Goal: Task Accomplishment & Management: Manage account settings

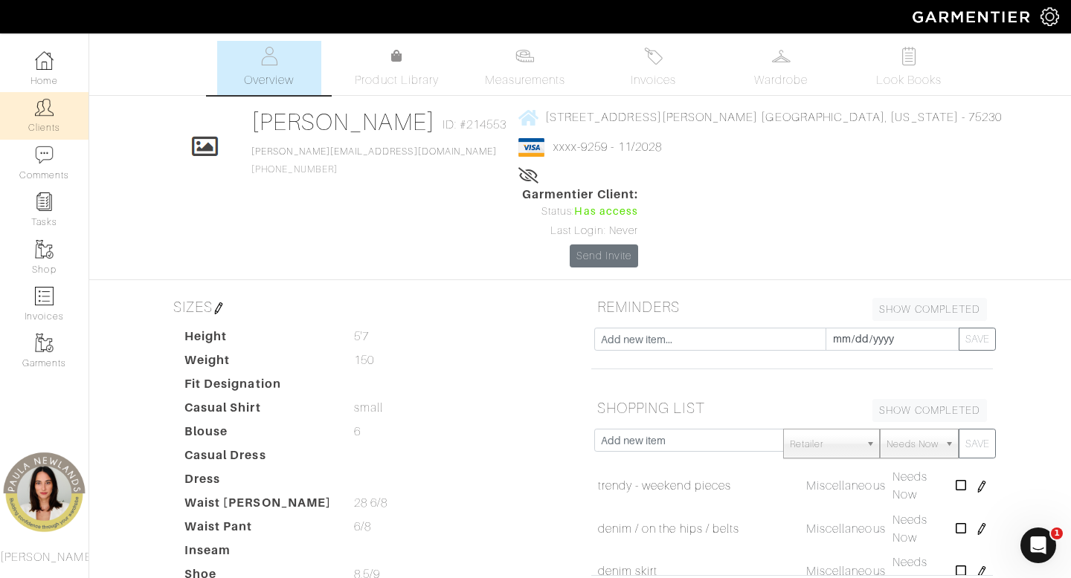
click at [51, 120] on link "Clients" at bounding box center [44, 115] width 88 height 47
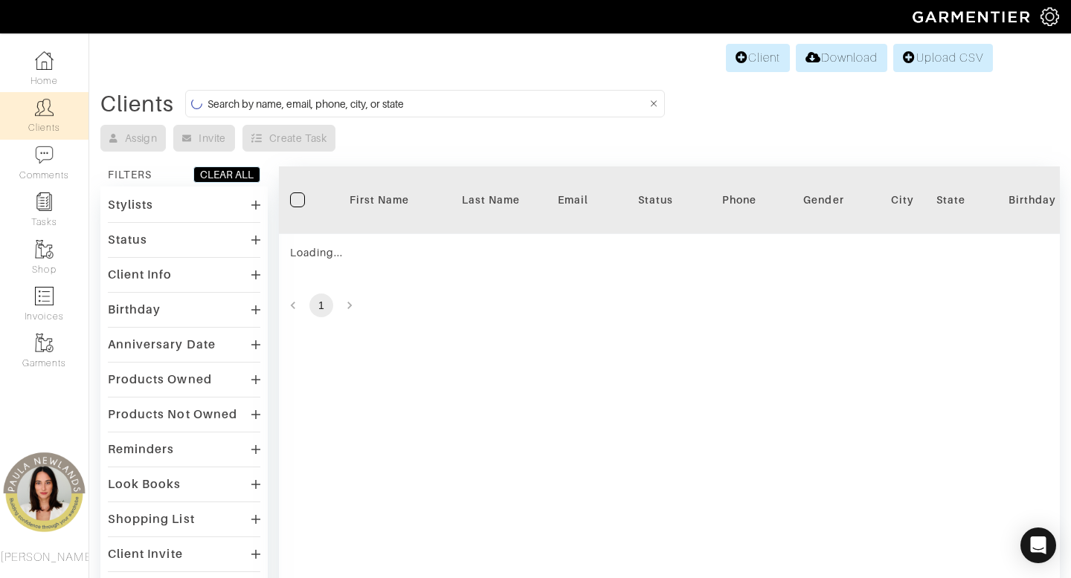
click at [589, 107] on input at bounding box center [426, 103] width 439 height 19
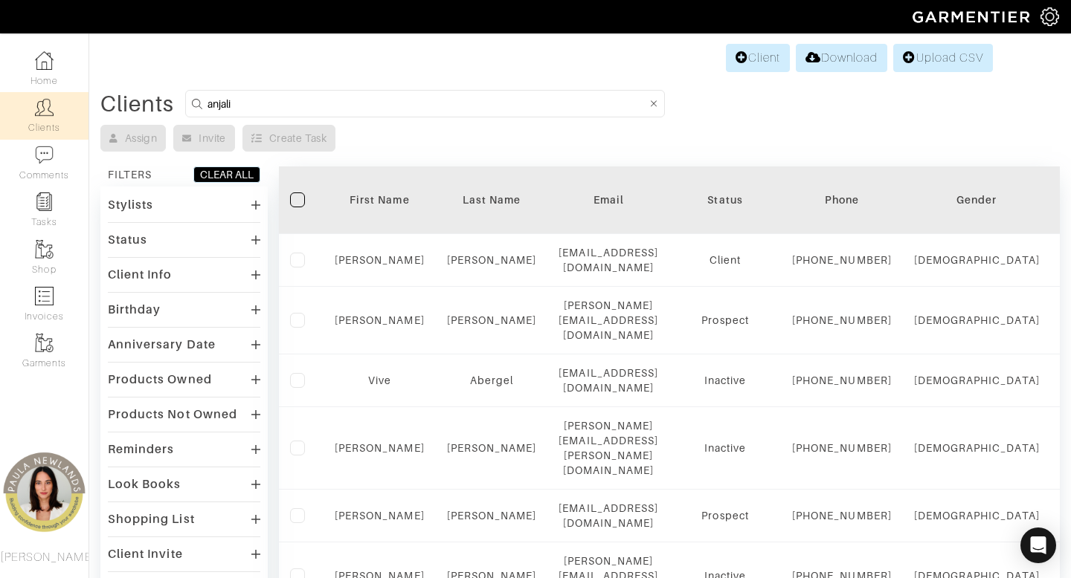
type input "anjali"
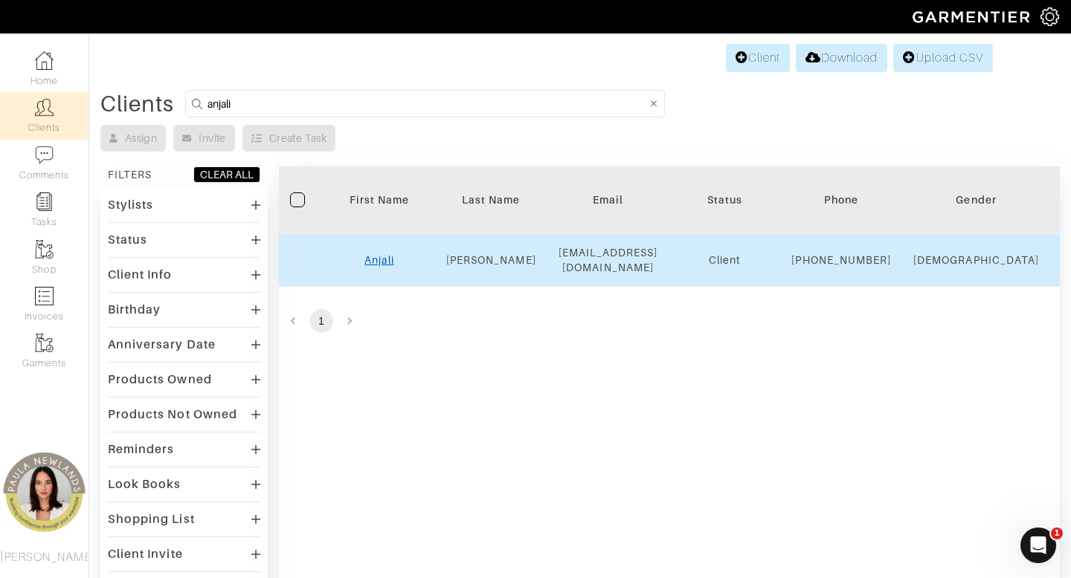
click at [375, 266] on link "Anjali" at bounding box center [378, 260] width 29 height 12
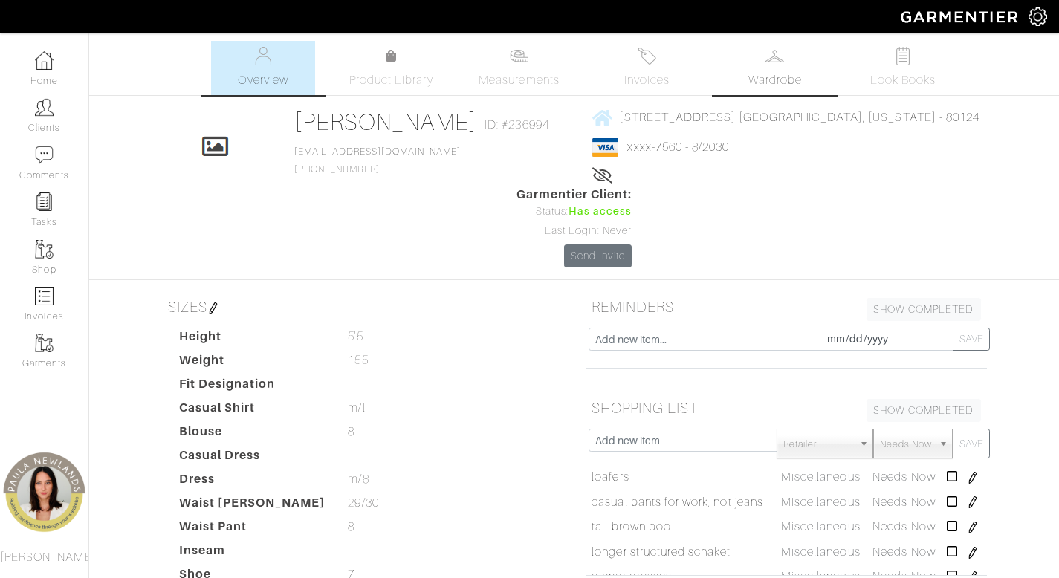
click at [779, 74] on span "Wardrobe" at bounding box center [776, 80] width 54 height 18
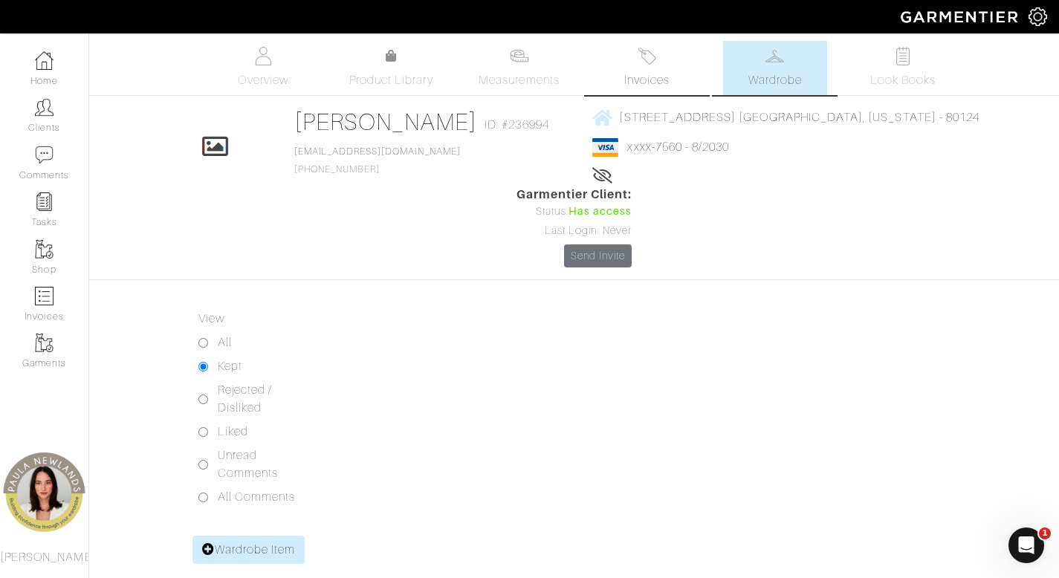
click at [640, 63] on img at bounding box center [647, 56] width 19 height 19
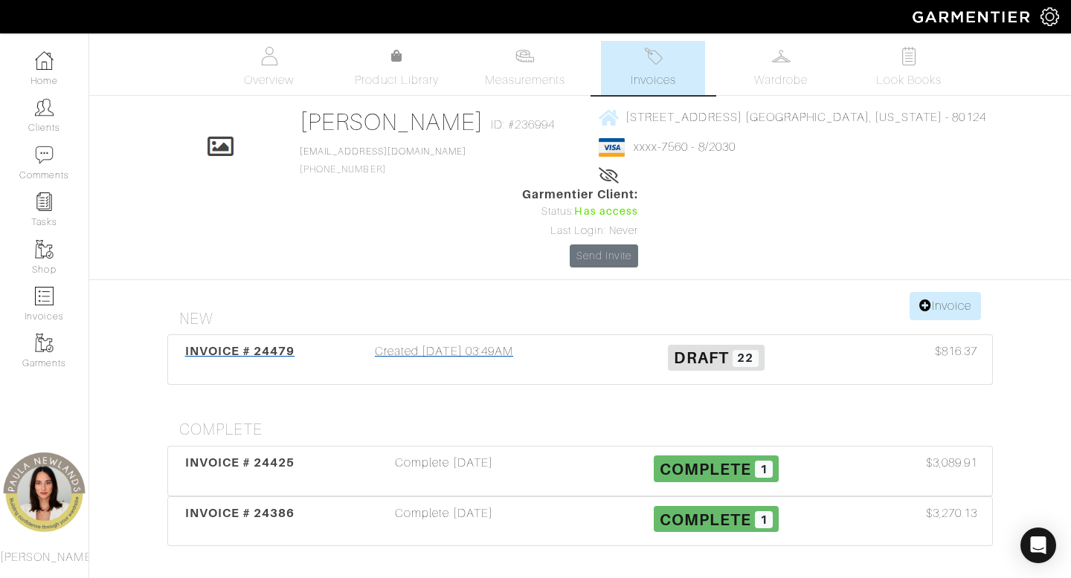
click at [423, 343] on div "Created 09/02/25 03:49AM" at bounding box center [444, 360] width 272 height 34
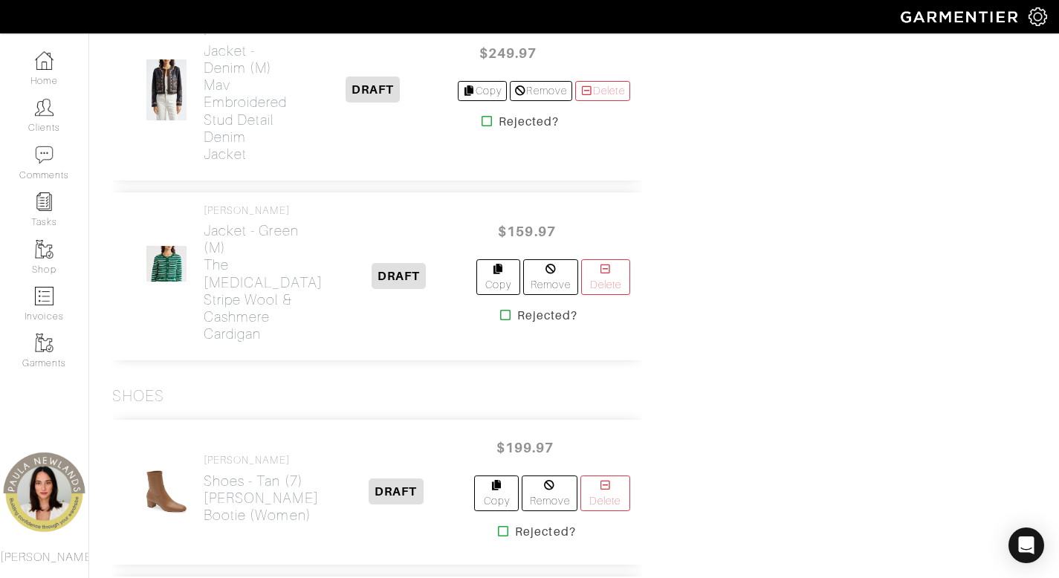
scroll to position [3510, 0]
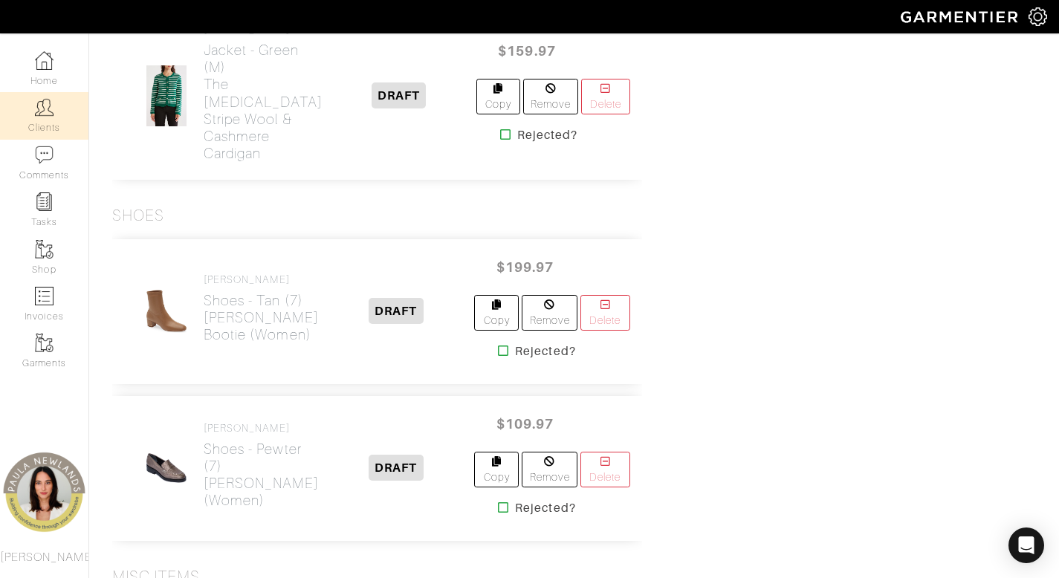
click at [49, 126] on link "Clients" at bounding box center [44, 115] width 88 height 47
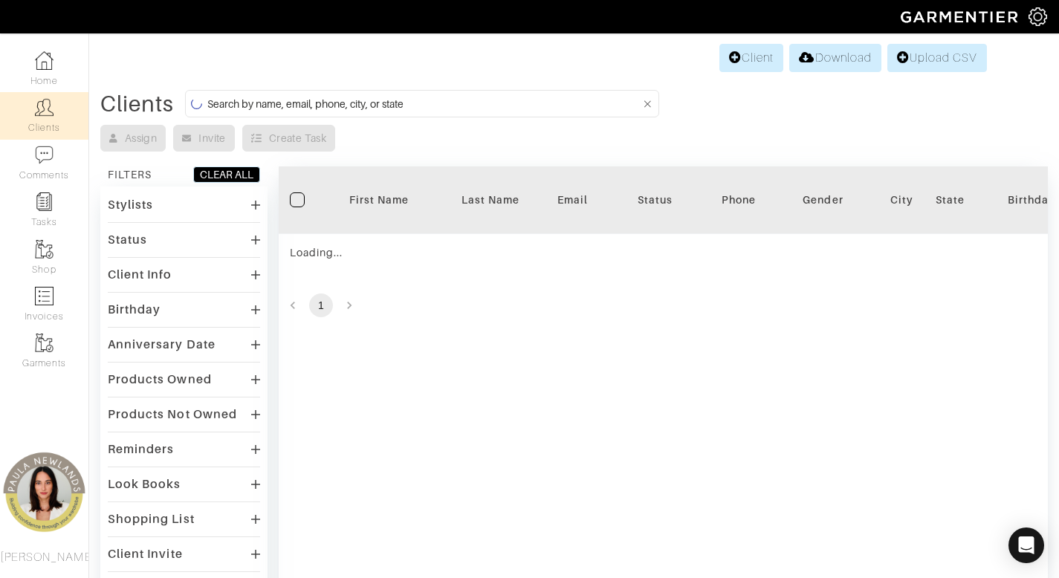
click at [516, 106] on input at bounding box center [423, 103] width 433 height 19
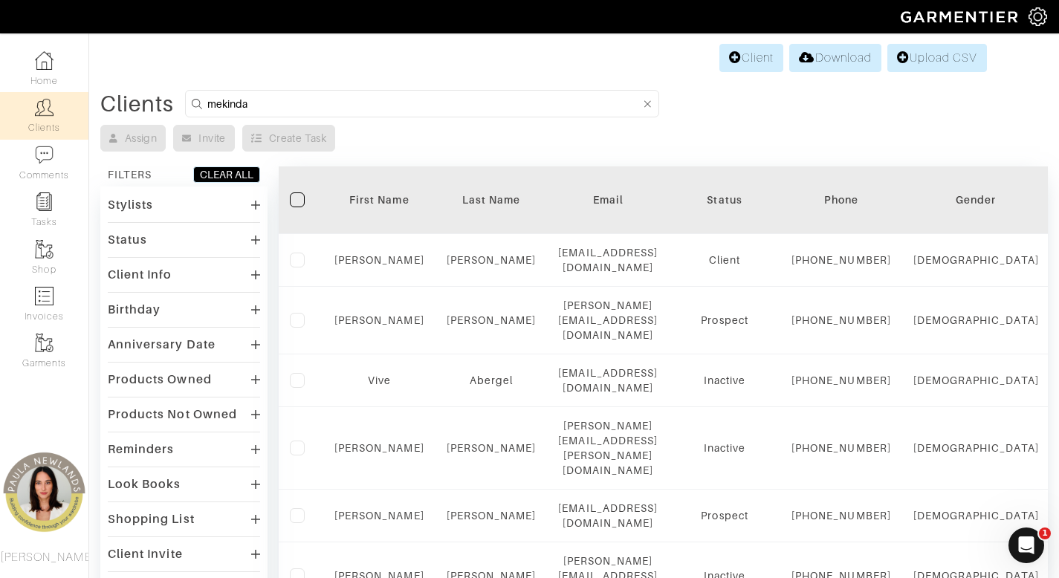
type input "mekinda"
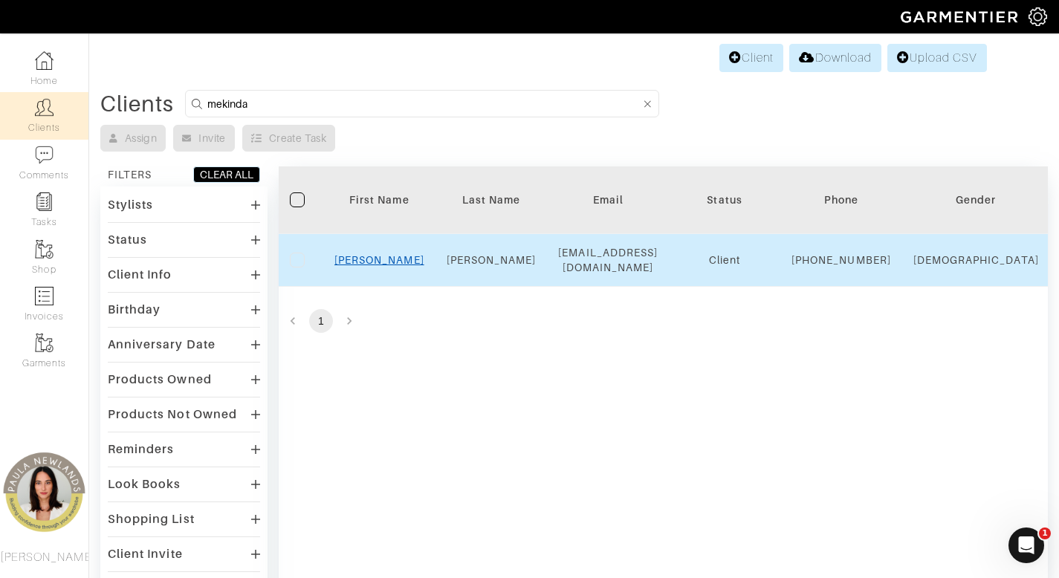
click at [373, 266] on link "Melinda" at bounding box center [380, 260] width 90 height 12
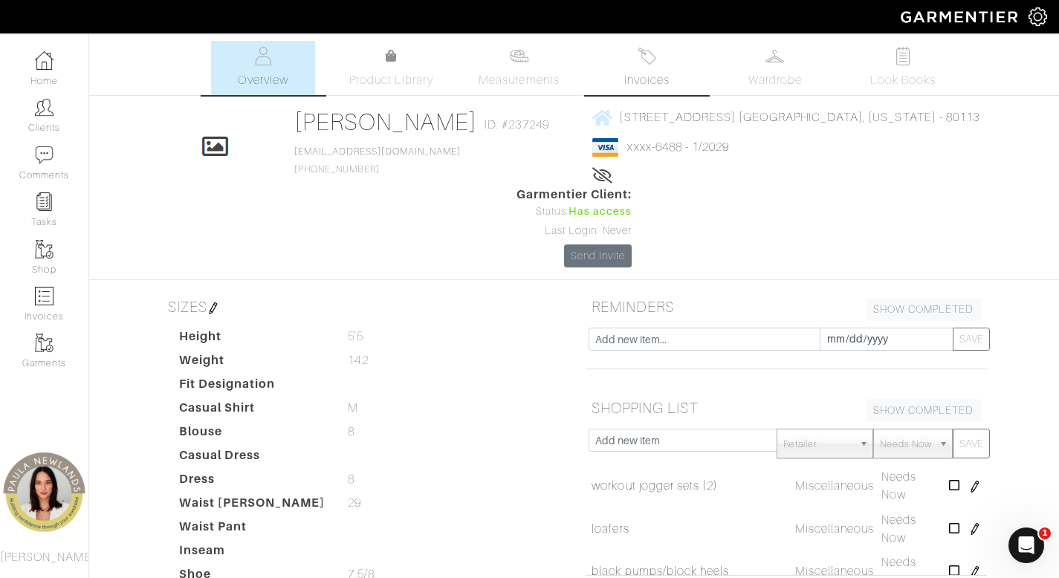
click at [660, 65] on link "Invoices" at bounding box center [648, 68] width 104 height 54
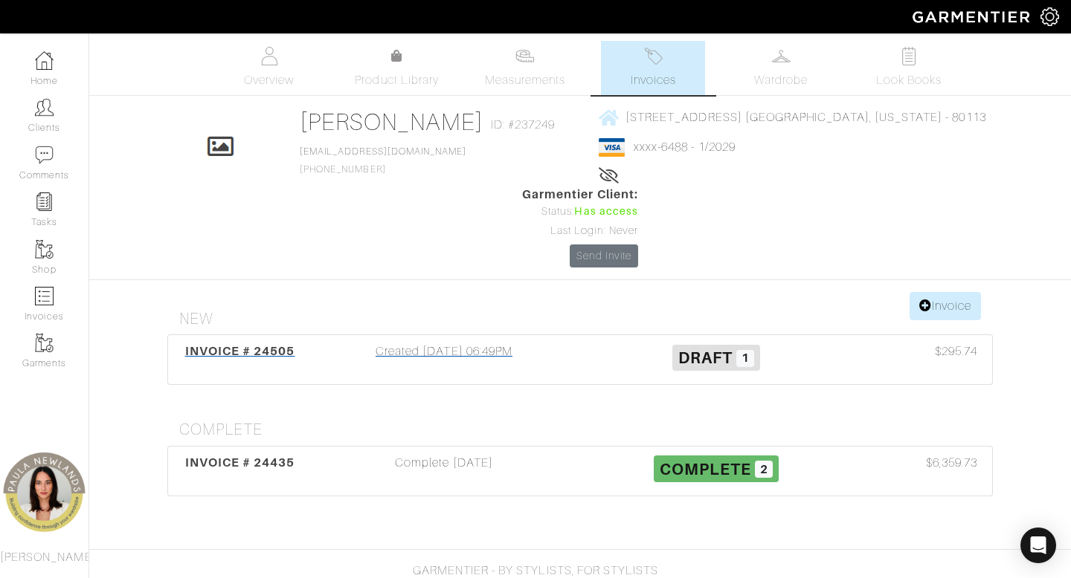
click at [487, 343] on div "Created 09/04/25 06:49PM" at bounding box center [444, 360] width 272 height 34
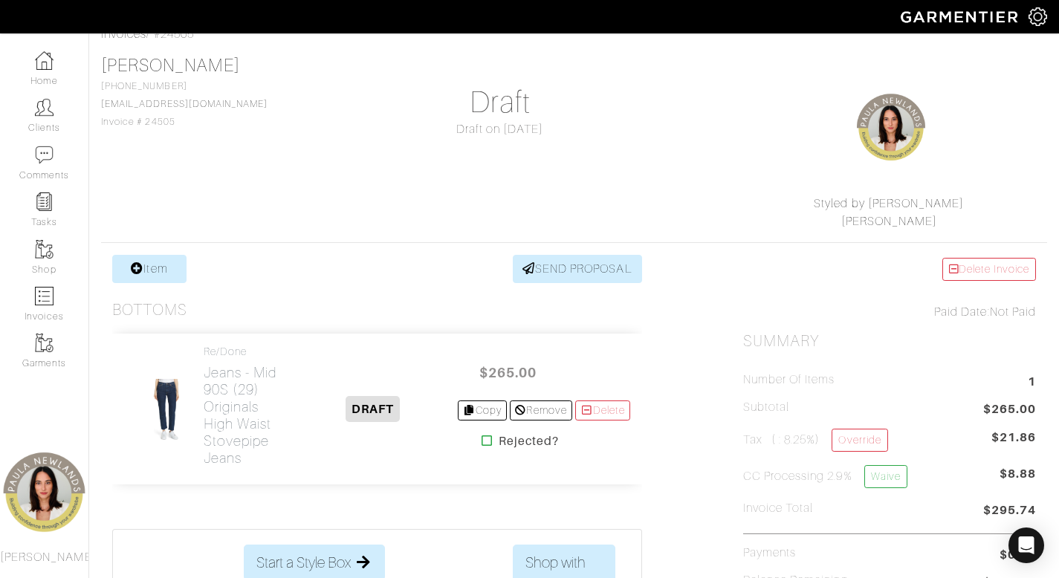
scroll to position [123, 0]
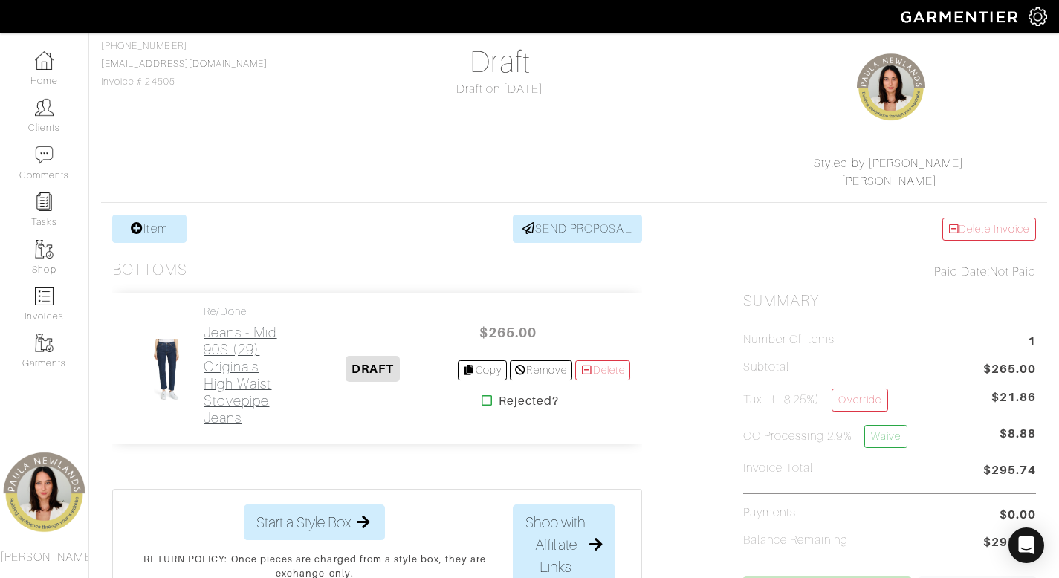
click at [239, 378] on h2 "Jeans - Mid 90S (29) Originals High Waist Stovepipe Jeans" at bounding box center [246, 375] width 85 height 103
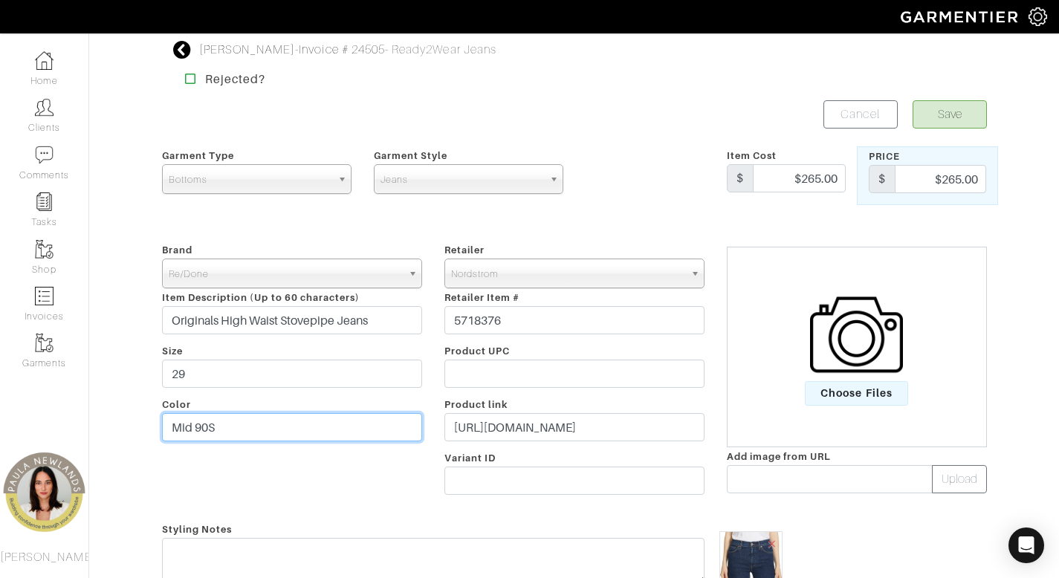
click at [199, 429] on input "Mid 90S" at bounding box center [292, 427] width 260 height 28
type input "Mid 70S"
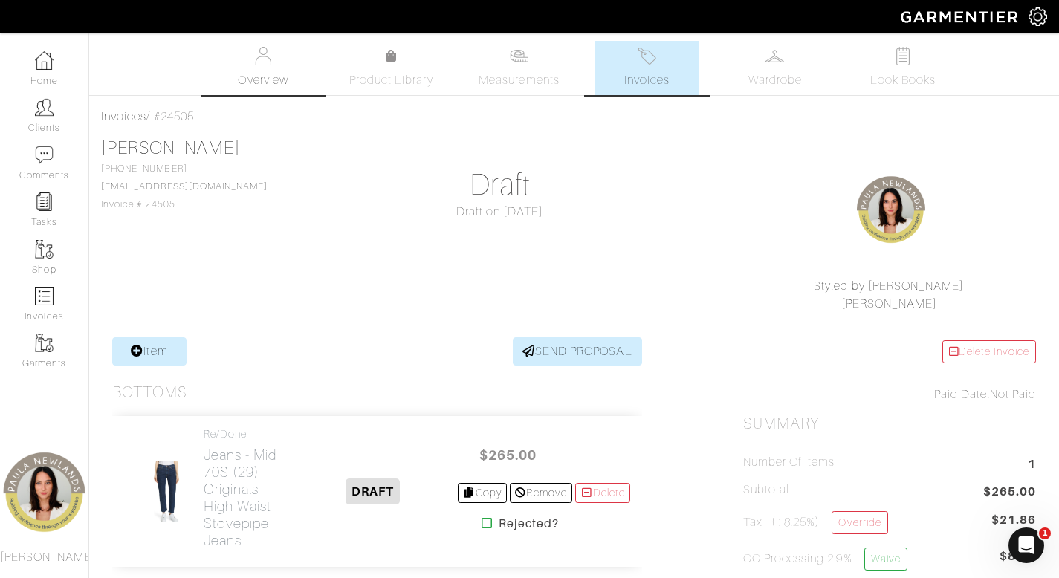
click at [277, 74] on span "Overview" at bounding box center [263, 80] width 50 height 18
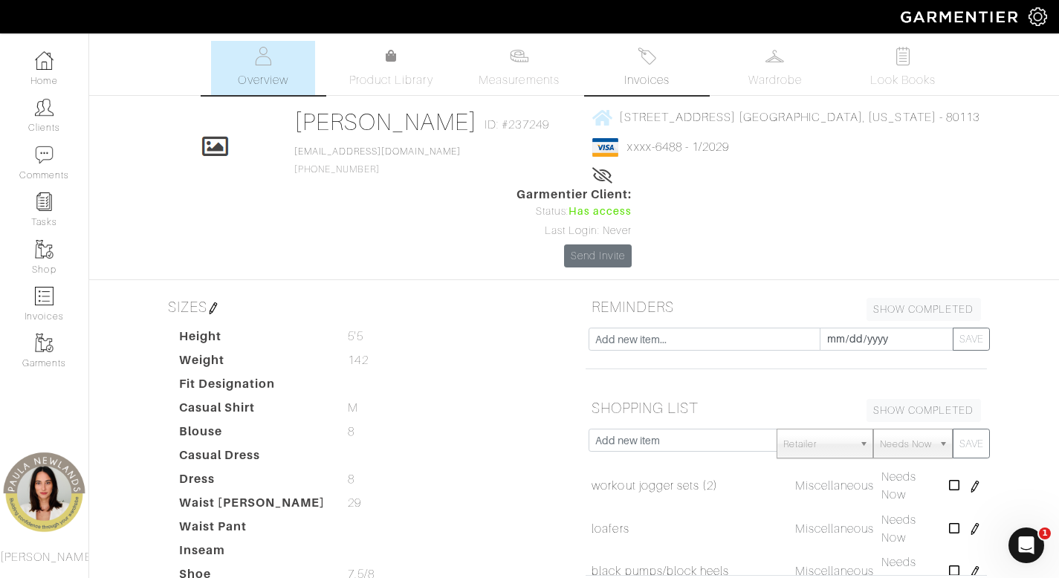
click at [659, 66] on link "Invoices" at bounding box center [648, 68] width 104 height 54
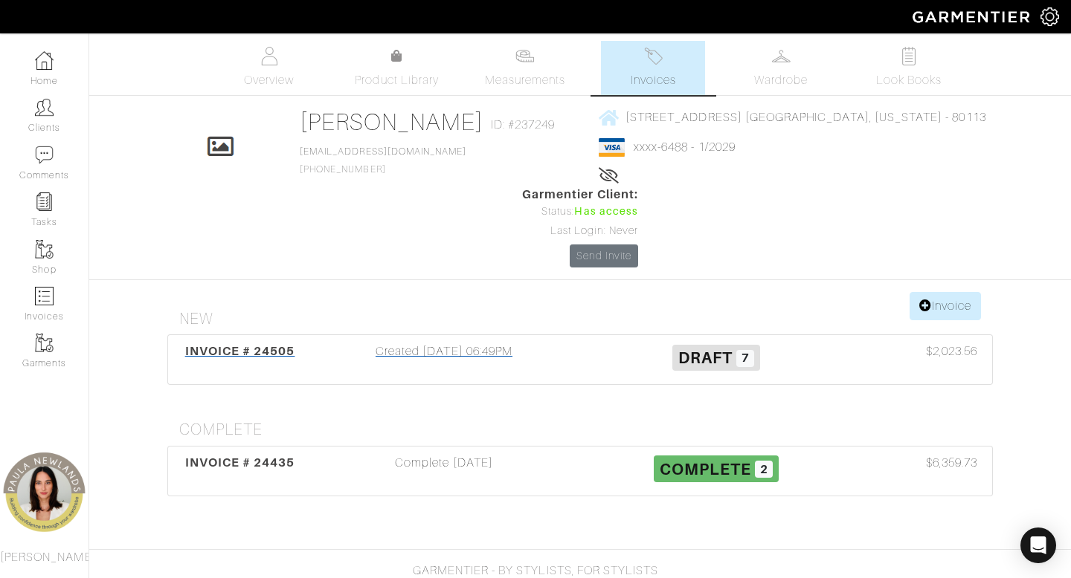
click at [467, 343] on div "Created 09/04/25 06:49PM" at bounding box center [444, 360] width 272 height 34
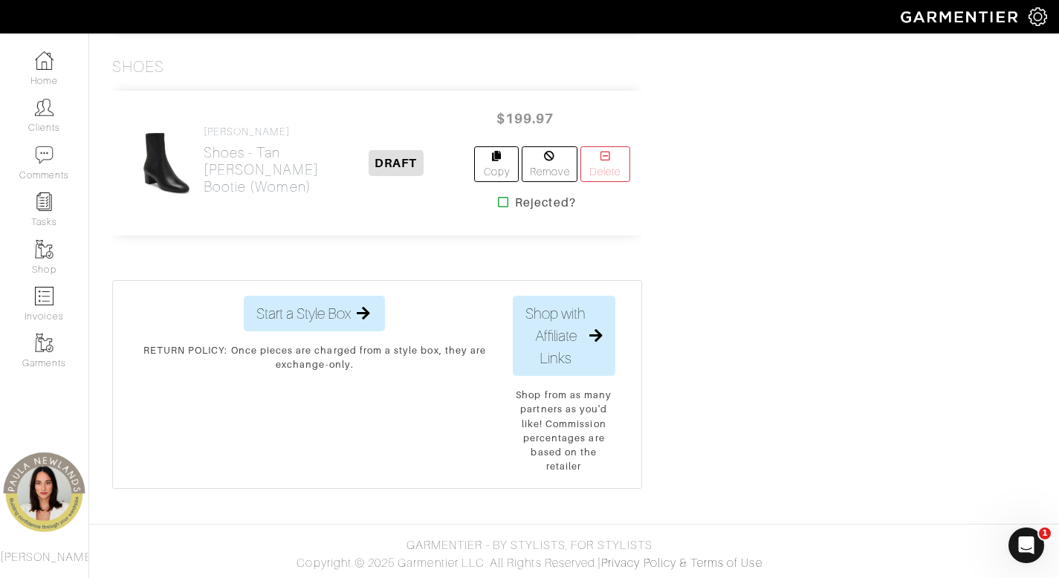
scroll to position [1593, 0]
click at [167, 156] on img at bounding box center [167, 163] width 48 height 62
click at [211, 196] on h2 "Shoes - tan Sofia Stretch Bootie (Women)" at bounding box center [261, 169] width 115 height 51
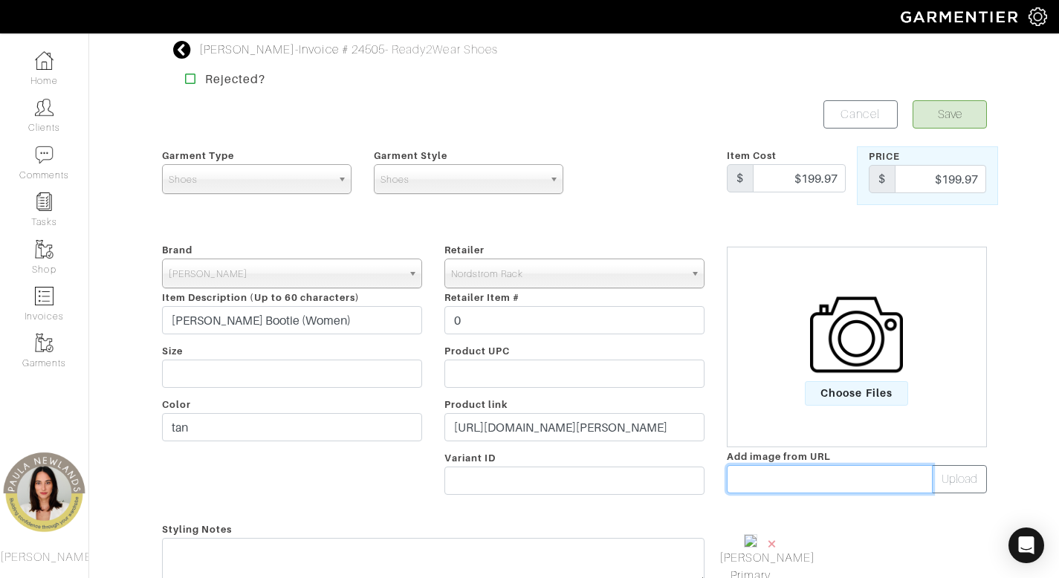
click at [852, 481] on input "text" at bounding box center [830, 479] width 206 height 28
paste input "https://n.nordstrommedia.com/it/0d8386ba-6088-4bc1-a848-bb79d60dfd85.jpeg?fit=f…"
type input "https://n.nordstrommedia.com/it/0d8386ba-6088-4bc1-a848-bb79d60dfd85.jpeg?fit=f…"
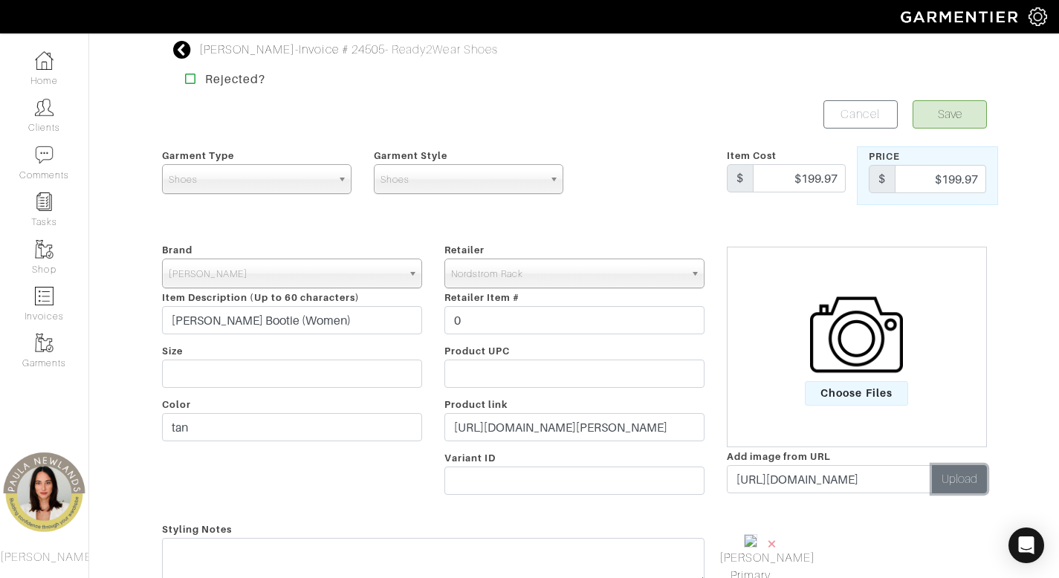
click at [969, 482] on button "Upload" at bounding box center [959, 479] width 55 height 28
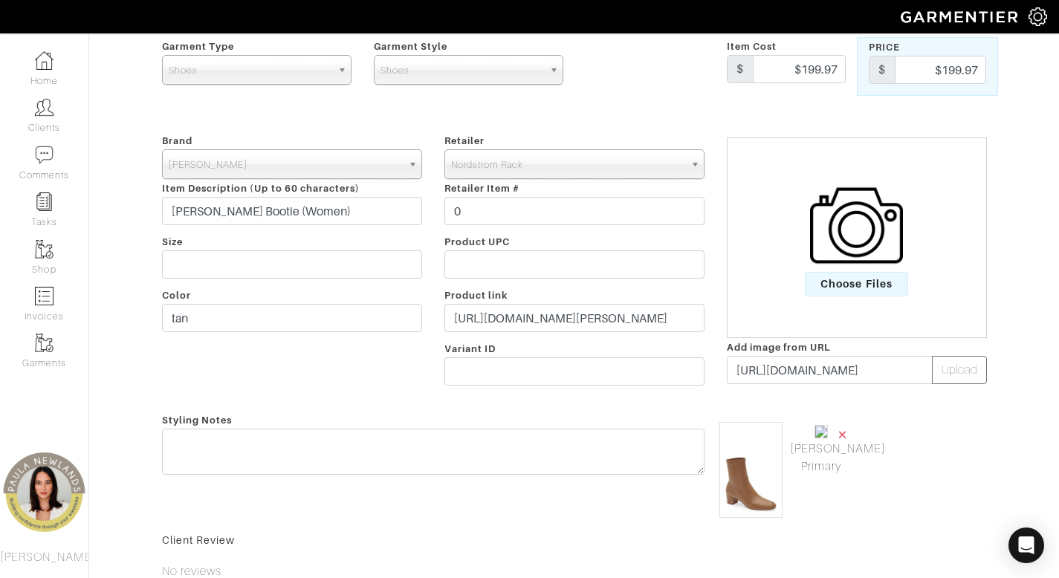
click at [845, 434] on span "×" at bounding box center [843, 435] width 12 height 20
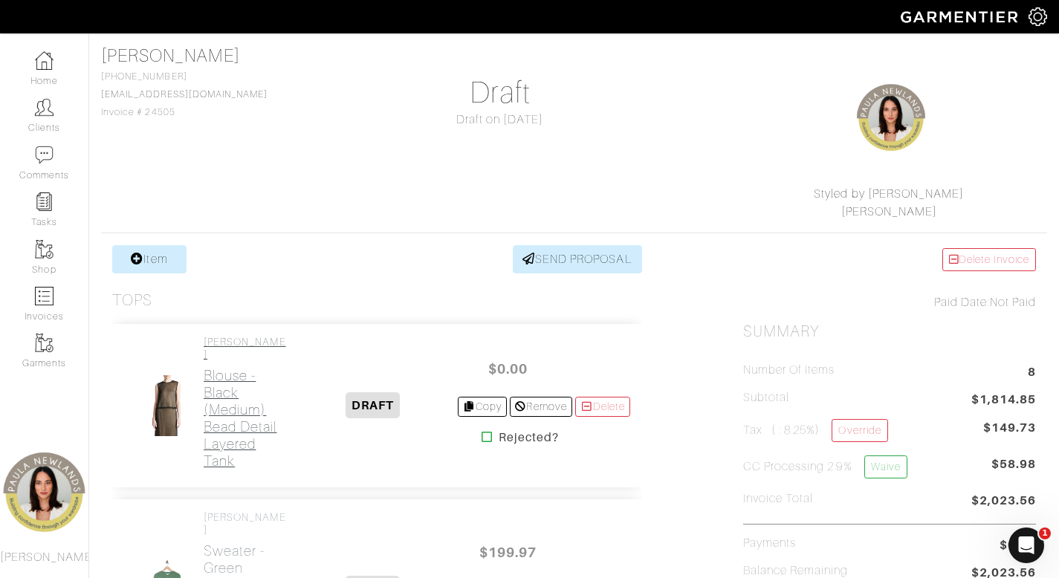
scroll to position [131, 0]
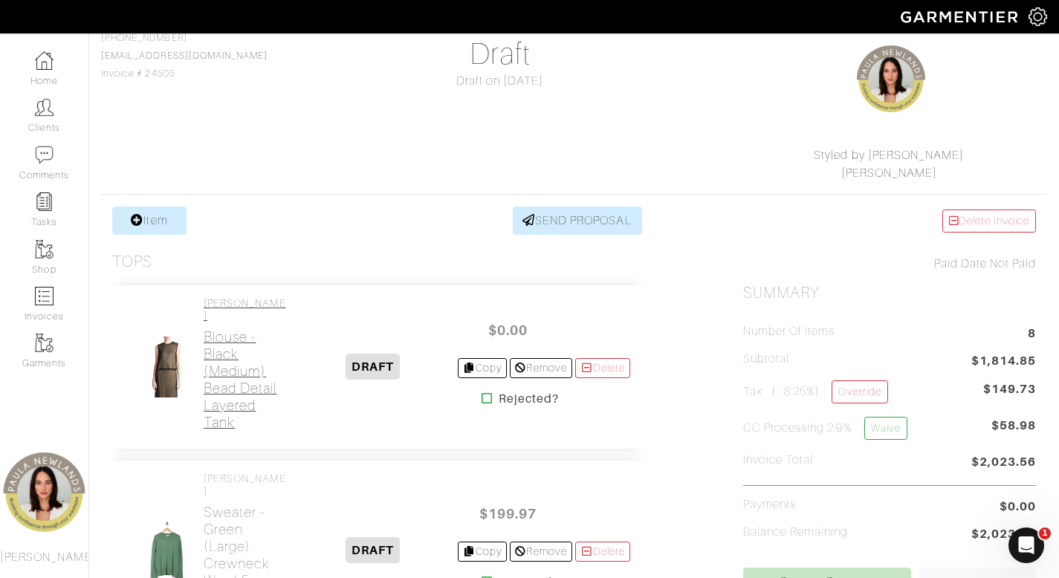
click at [251, 351] on h2 "Blouse - black (medium) Bead Detail Layered Tank" at bounding box center [246, 380] width 85 height 103
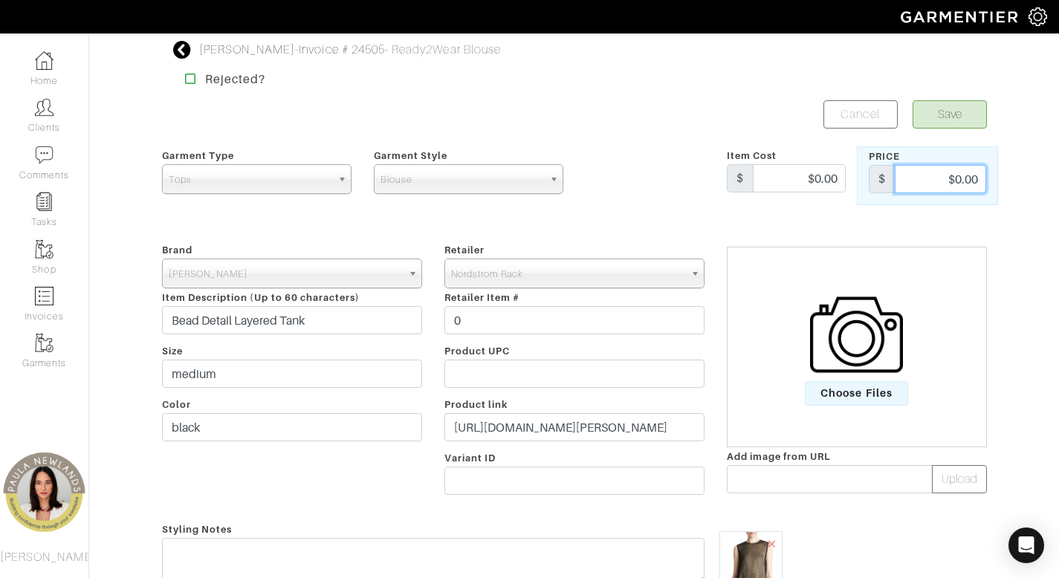
click at [965, 181] on input "$0.00" at bounding box center [940, 179] width 91 height 28
click at [966, 181] on input "$0.00" at bounding box center [940, 179] width 91 height 28
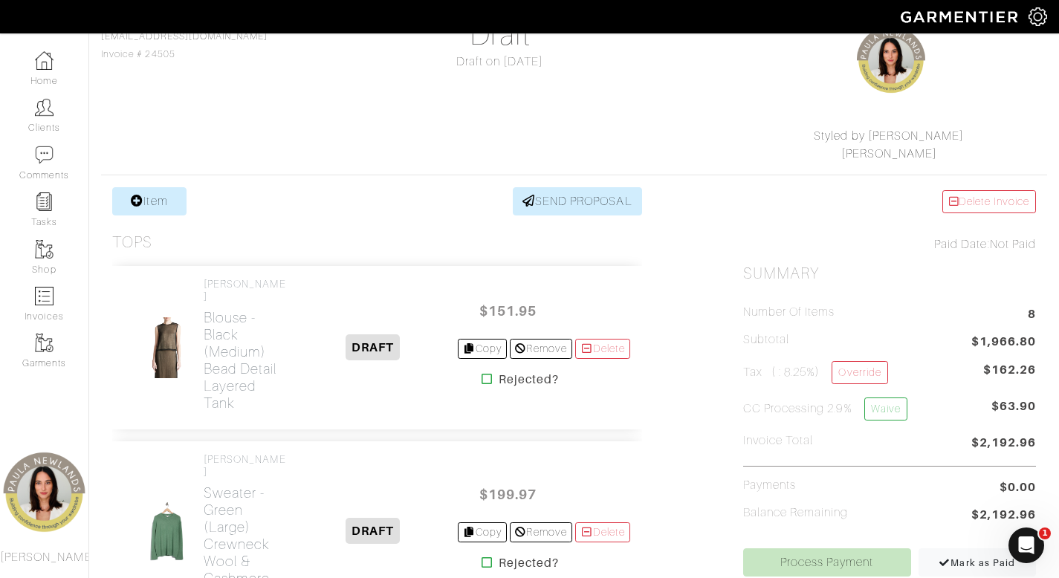
scroll to position [150, 0]
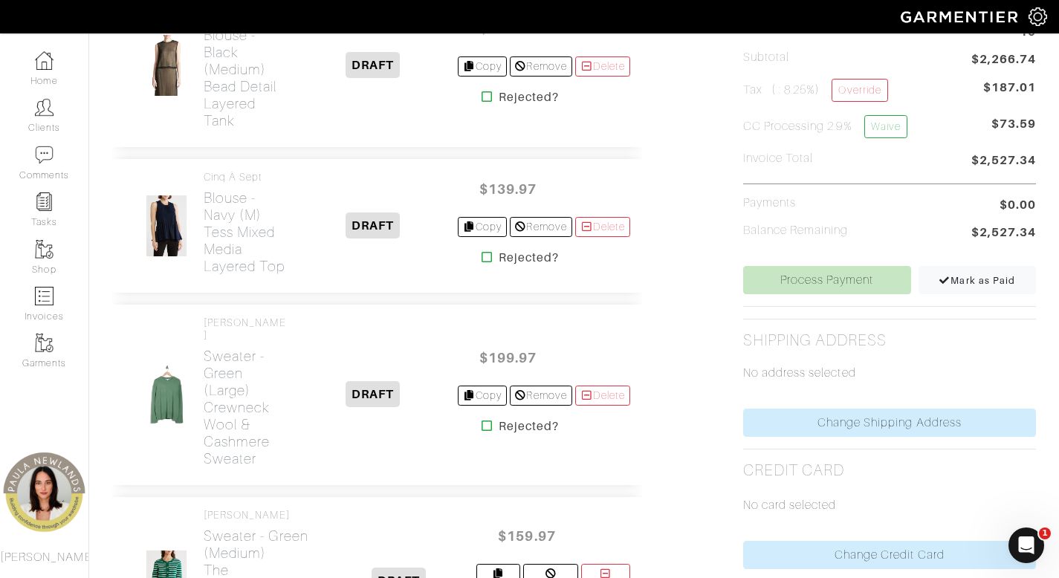
scroll to position [298, 0]
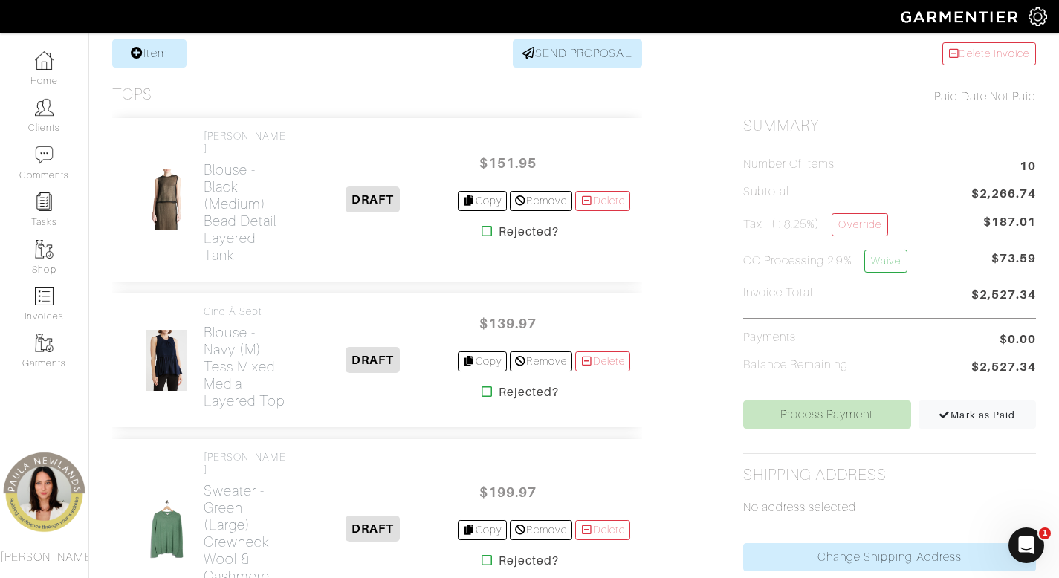
click at [482, 226] on icon at bounding box center [487, 231] width 11 height 12
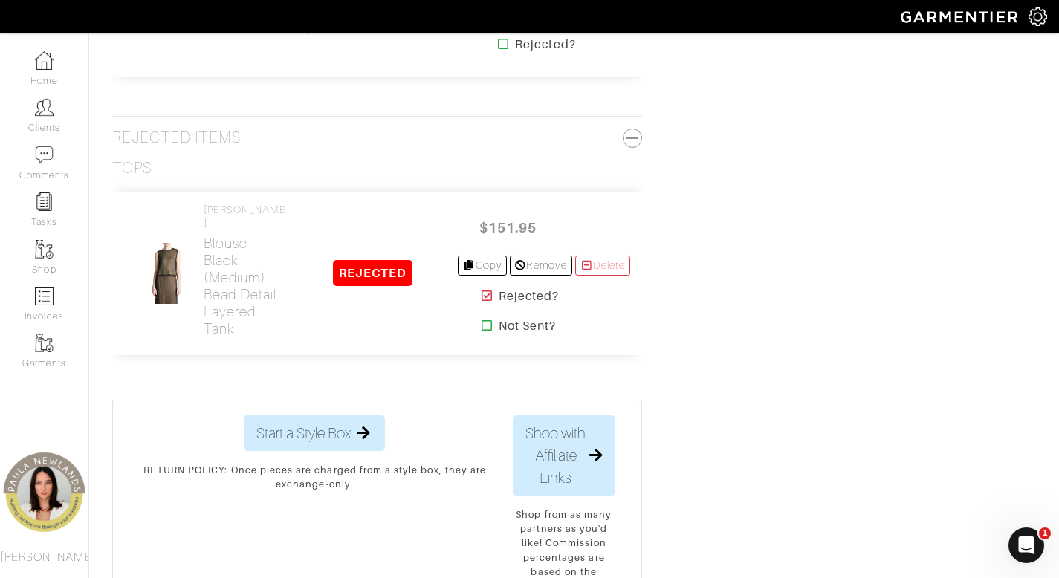
scroll to position [2104, 0]
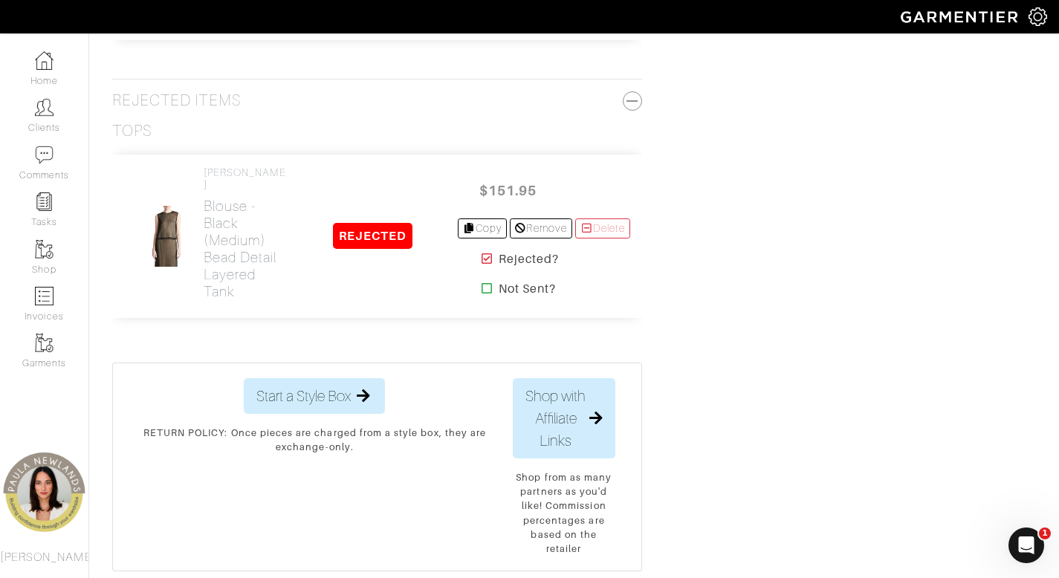
click at [482, 265] on icon at bounding box center [487, 259] width 11 height 12
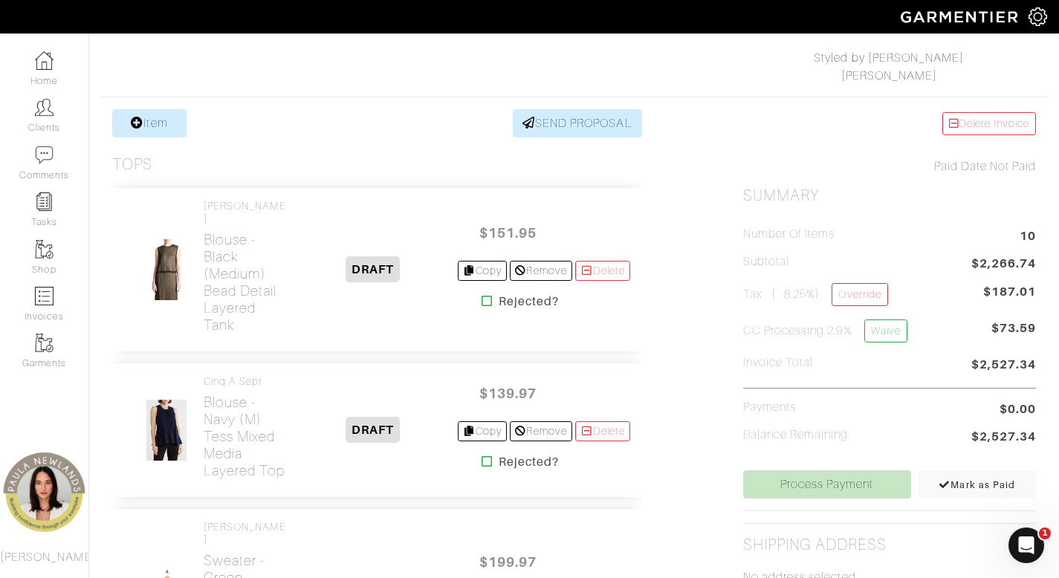
scroll to position [242, 0]
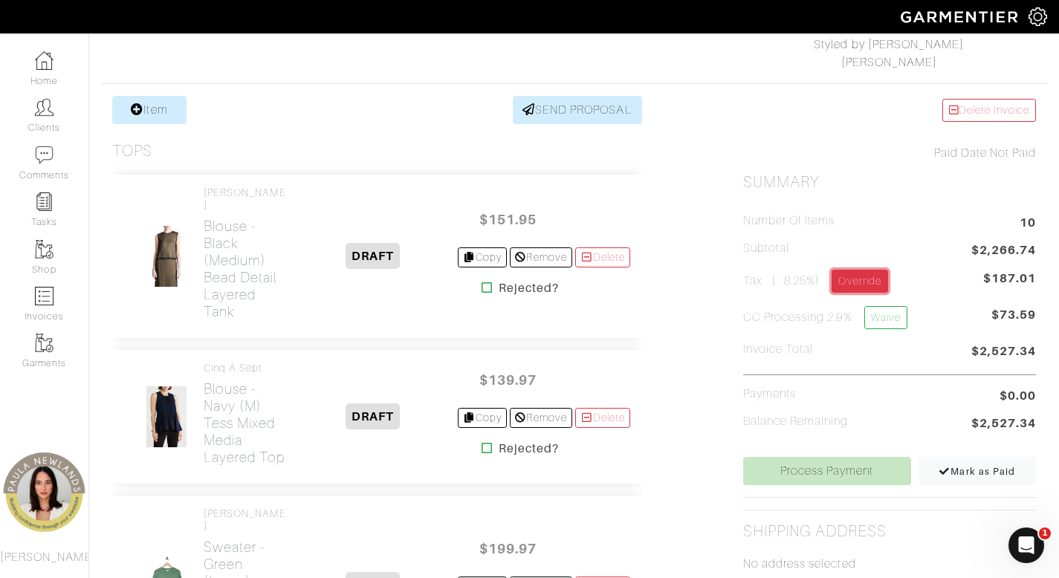
click at [868, 283] on link "Override" at bounding box center [860, 281] width 56 height 23
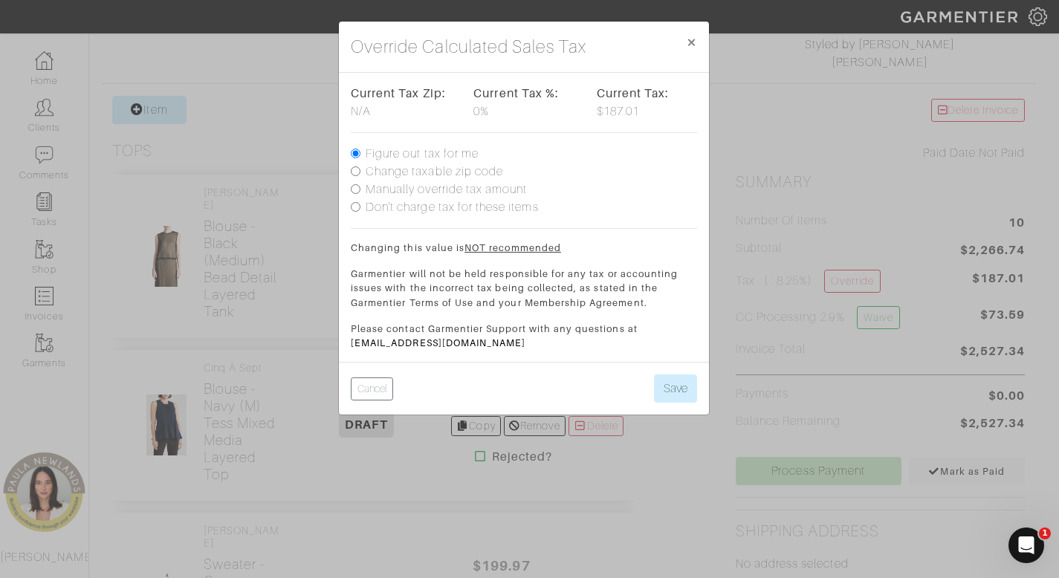
click at [355, 174] on input "Change taxable zip code" at bounding box center [356, 172] width 10 height 10
radio input "true"
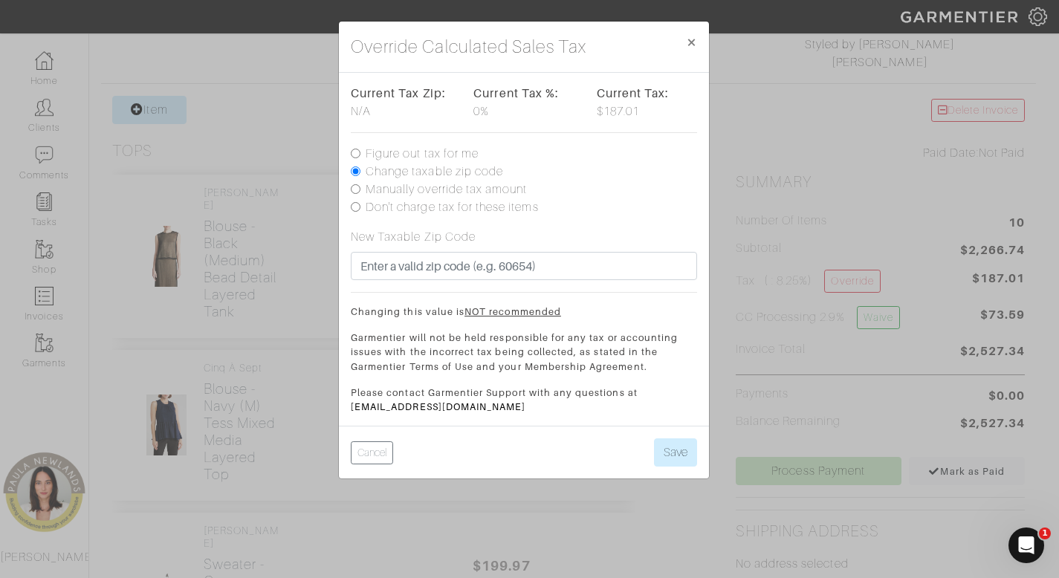
click at [355, 152] on input "Figure out tax for me" at bounding box center [356, 154] width 10 height 10
radio input "true"
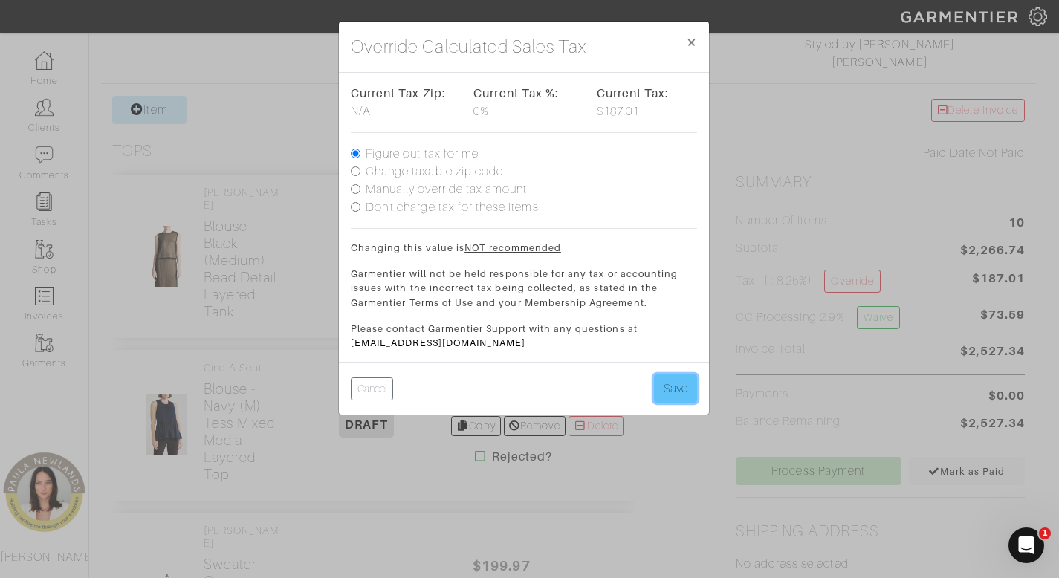
click at [672, 387] on button "Save" at bounding box center [675, 389] width 43 height 28
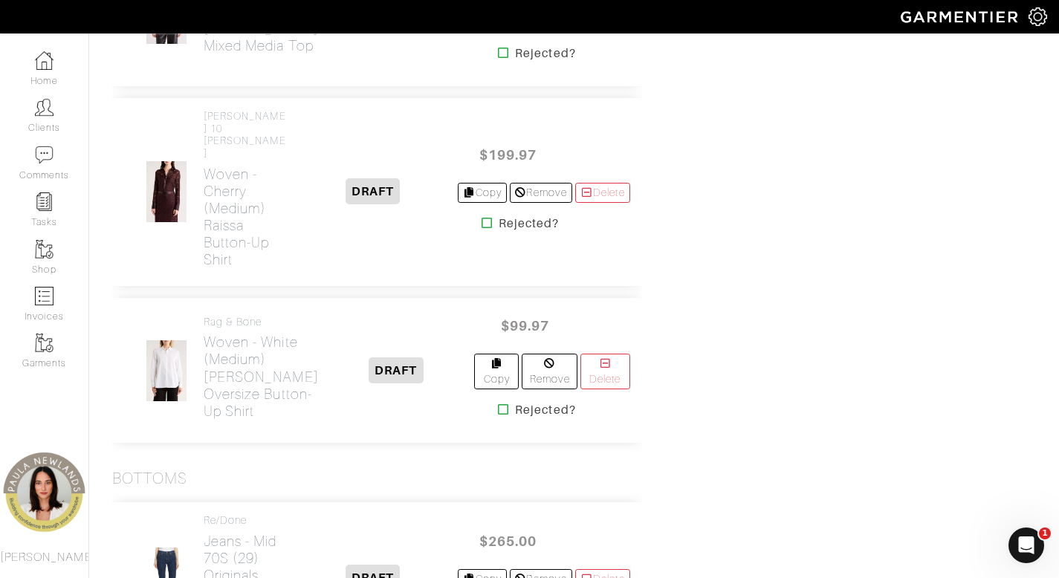
scroll to position [1669, 0]
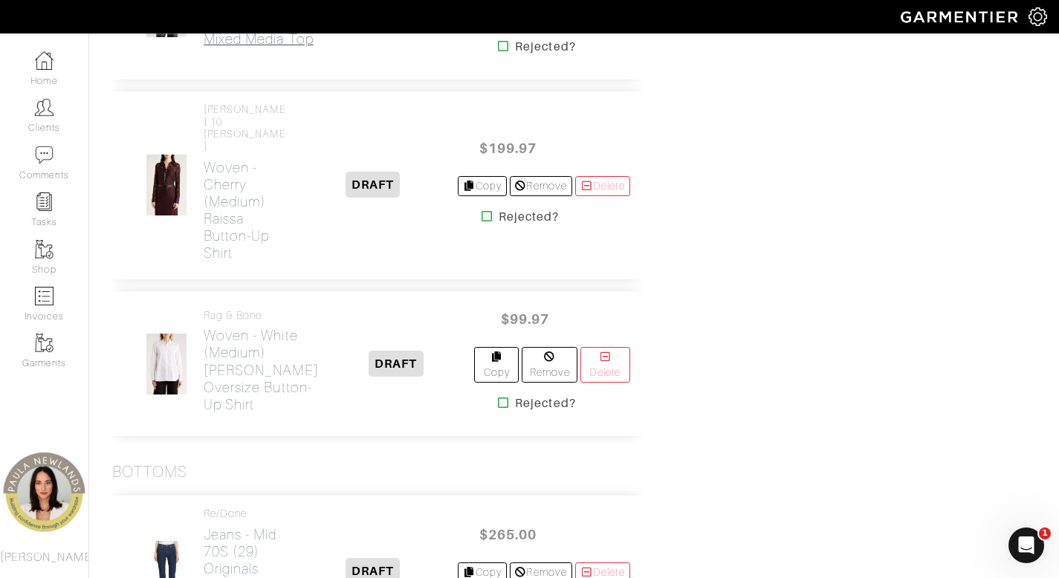
click at [256, 48] on h2 "Sweater - blue (medium) [PERSON_NAME] Mixed Media Top" at bounding box center [261, 13] width 115 height 68
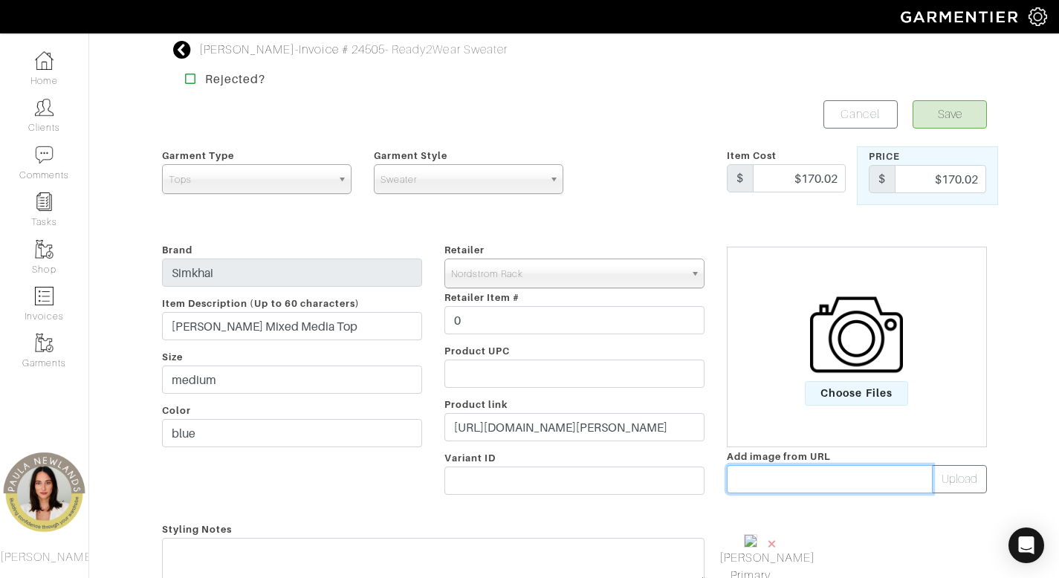
click at [832, 482] on input "text" at bounding box center [830, 479] width 206 height 28
paste input "https://n.nordstrommedia.com/it/56ee866e-a0b5-45f6-a771-849836a16bfc.jpeg?fit=f…"
type input "https://n.nordstrommedia.com/it/56ee866e-a0b5-45f6-a771-849836a16bfc.jpeg?fit=f…"
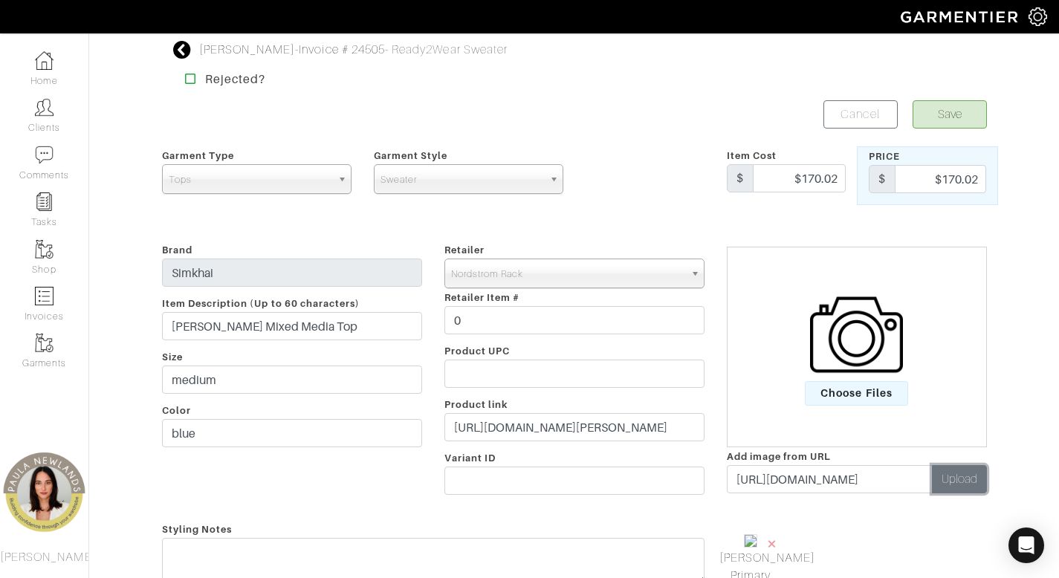
click at [959, 484] on button "Upload" at bounding box center [959, 479] width 55 height 28
click at [843, 543] on span "×" at bounding box center [843, 544] width 12 height 20
click at [949, 115] on button "Save" at bounding box center [950, 114] width 74 height 28
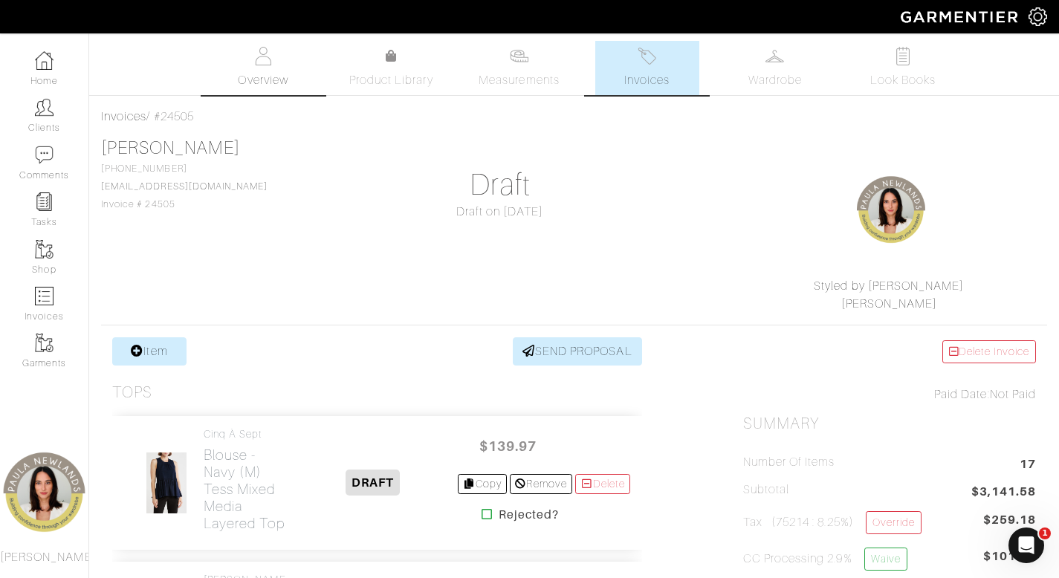
click at [271, 57] on img at bounding box center [263, 56] width 19 height 19
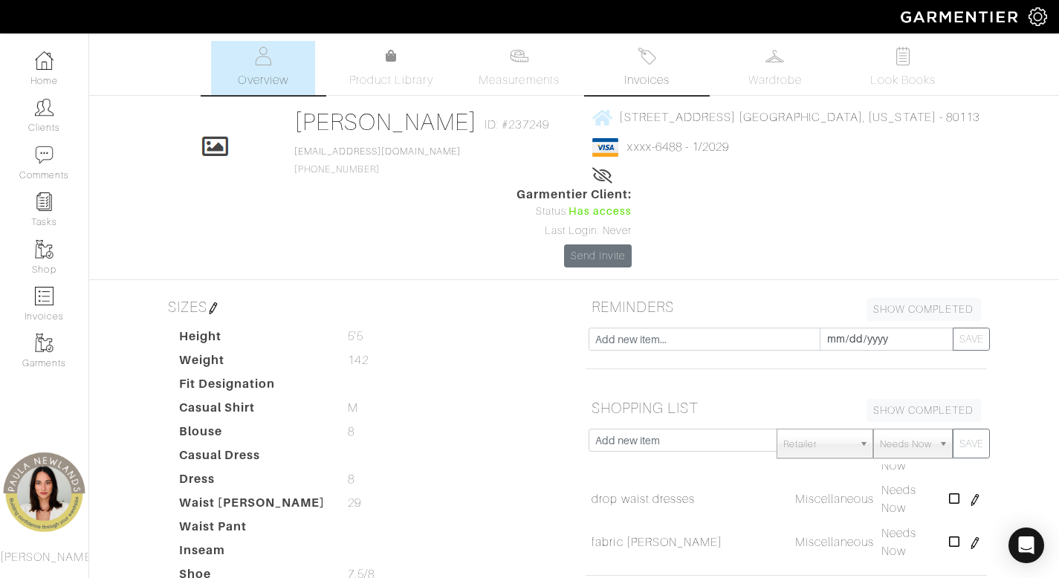
click at [651, 62] on img at bounding box center [647, 56] width 19 height 19
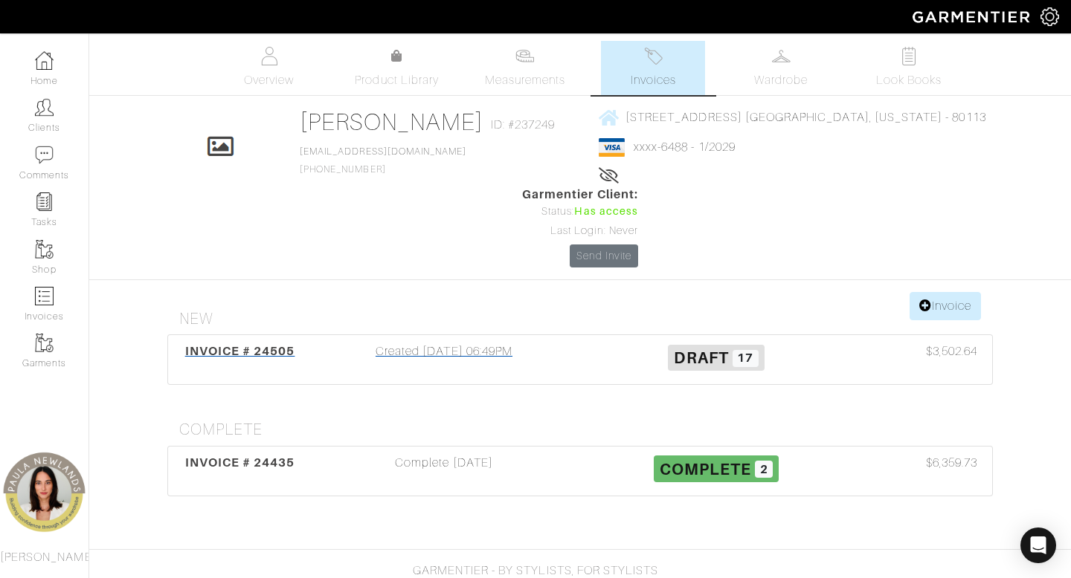
click at [411, 343] on div "Created [DATE] 06:49PM" at bounding box center [444, 360] width 272 height 34
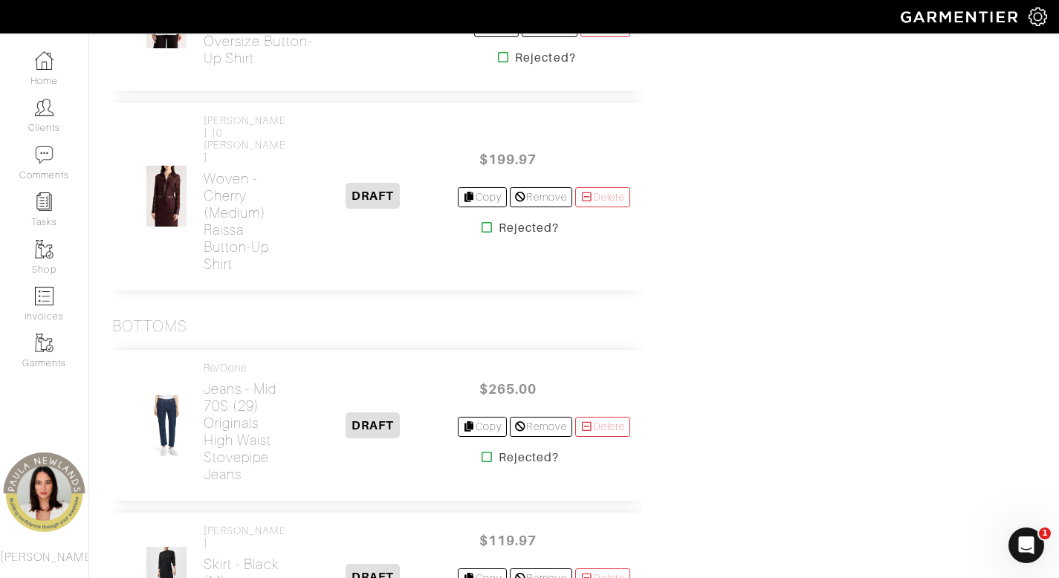
scroll to position [1619, 0]
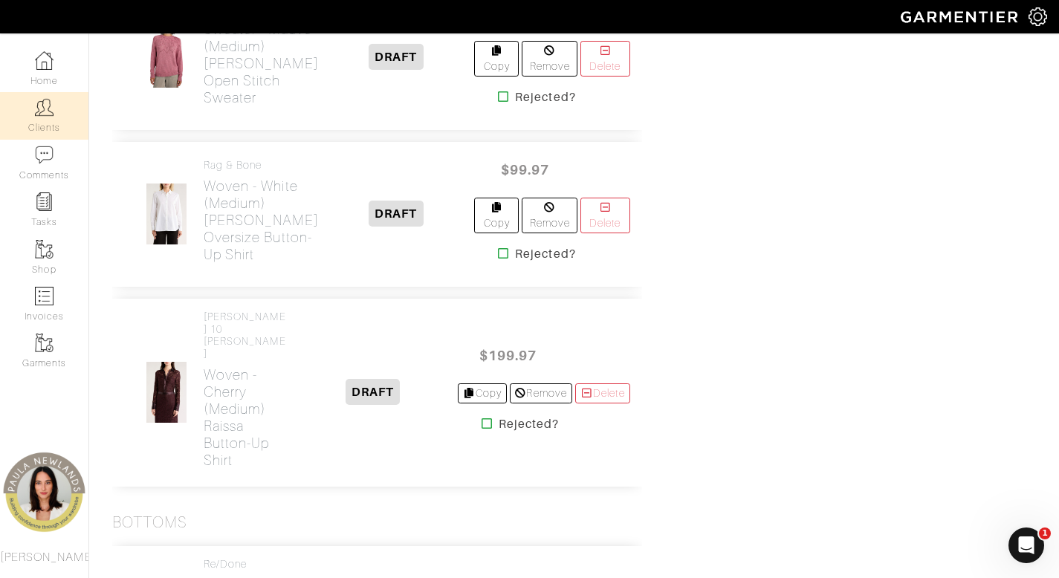
click at [47, 117] on link "Clients" at bounding box center [44, 115] width 88 height 47
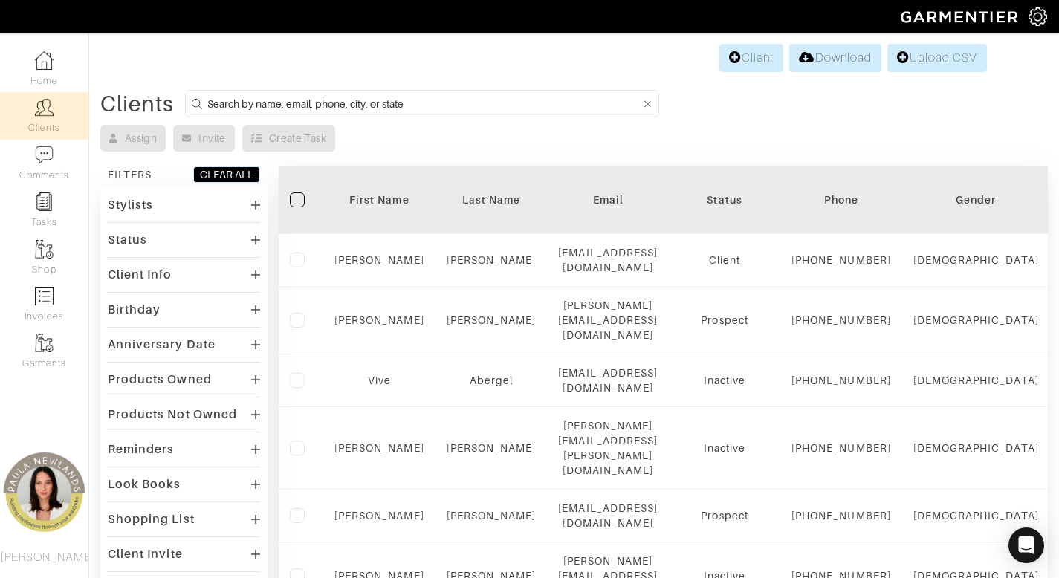
click at [457, 106] on input at bounding box center [423, 103] width 433 height 19
type input "anjali"
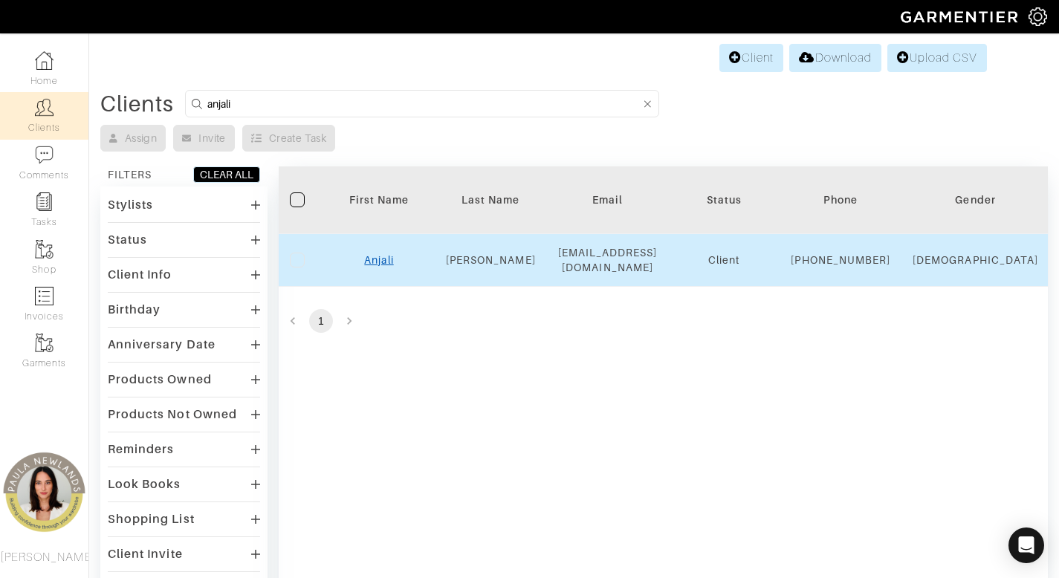
click at [374, 266] on link "Anjali" at bounding box center [378, 260] width 29 height 12
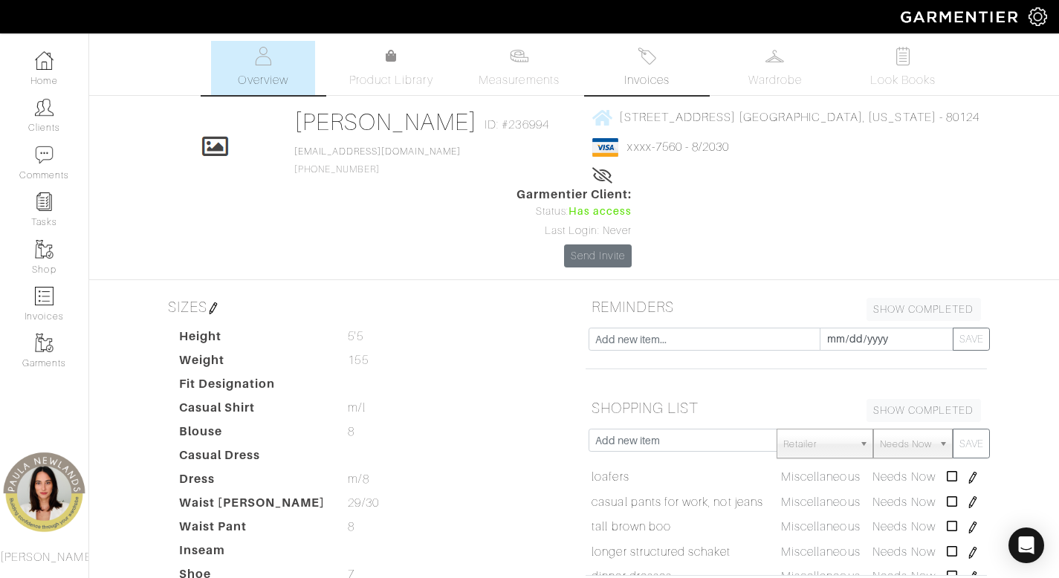
click at [648, 63] on img at bounding box center [647, 56] width 19 height 19
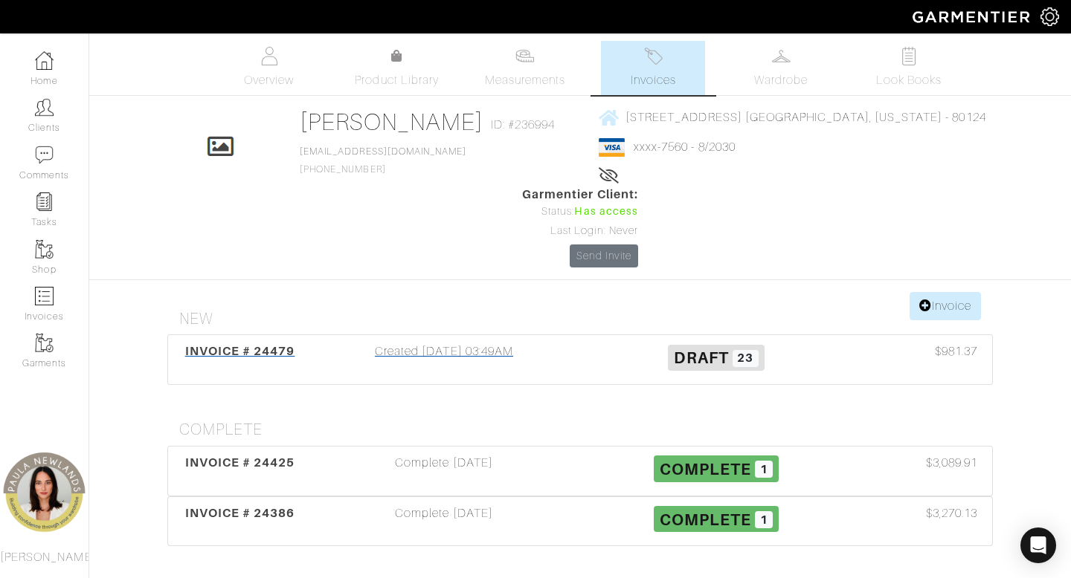
click at [456, 343] on div "Created 09/02/25 03:49AM" at bounding box center [444, 360] width 272 height 34
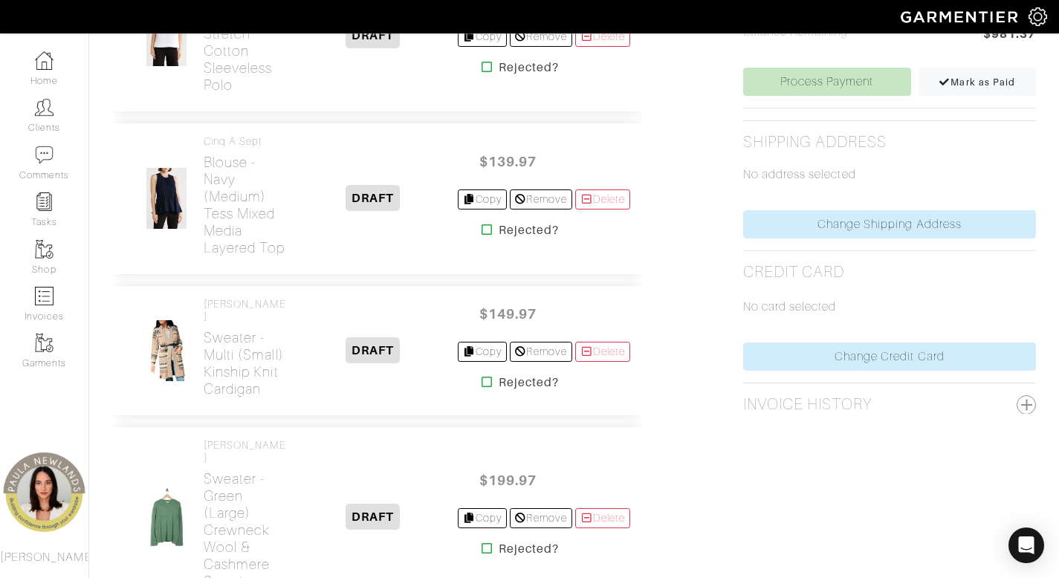
scroll to position [705, 0]
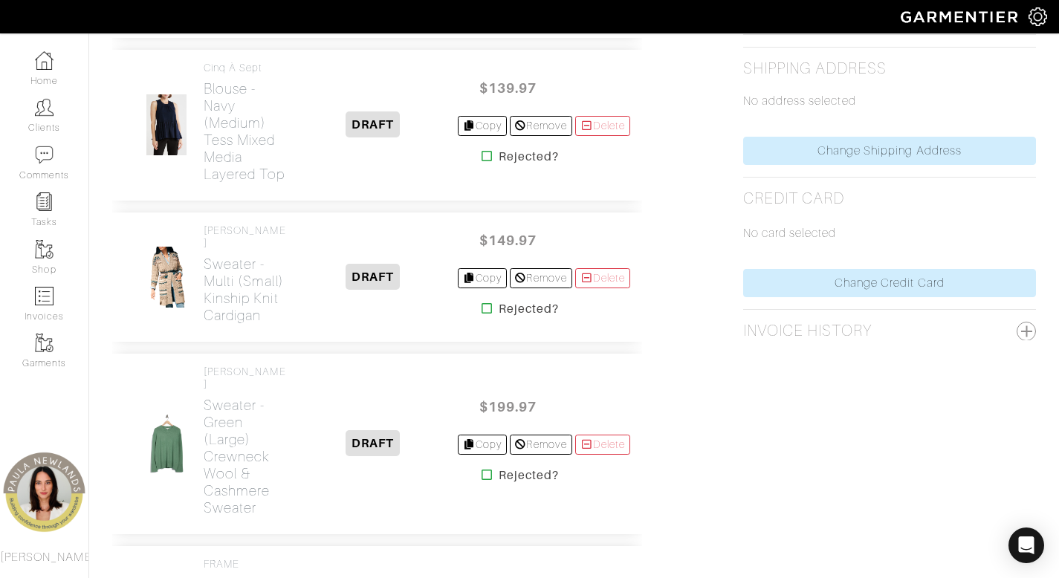
click at [482, 162] on icon at bounding box center [487, 156] width 11 height 12
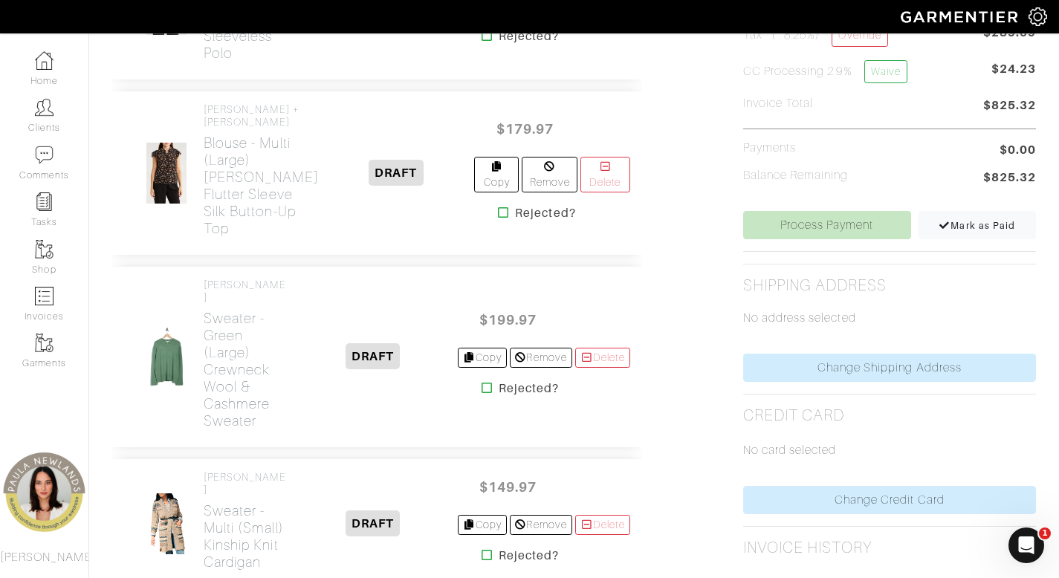
scroll to position [555, 0]
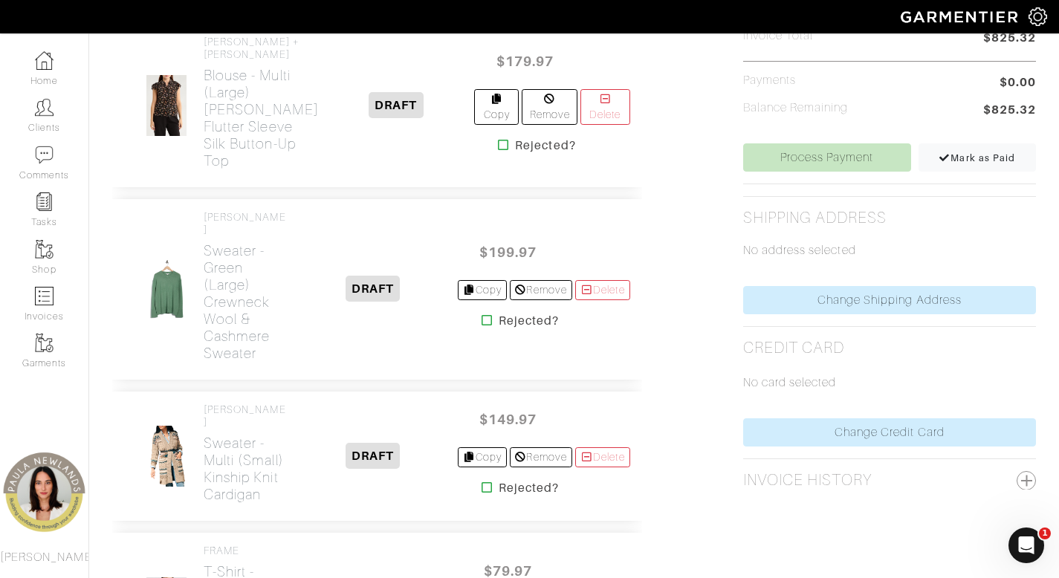
click at [482, 326] on icon at bounding box center [487, 320] width 11 height 12
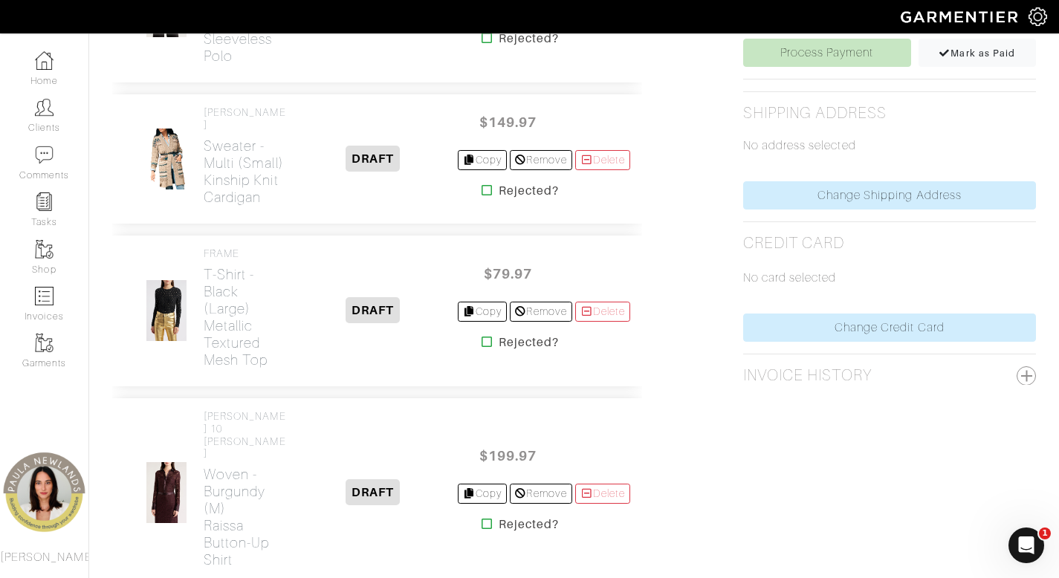
scroll to position [868, 0]
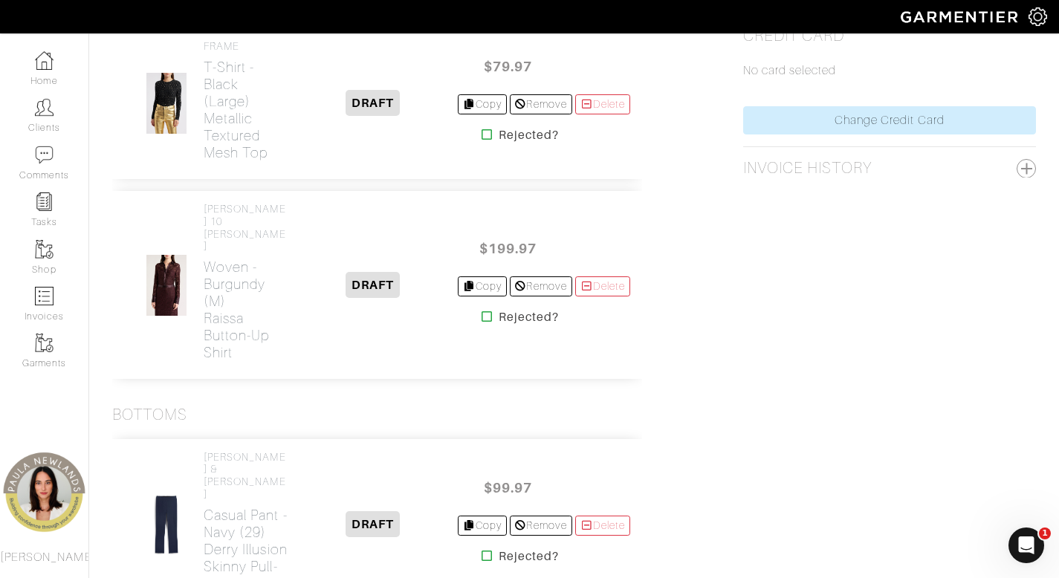
click at [482, 323] on icon at bounding box center [487, 317] width 11 height 12
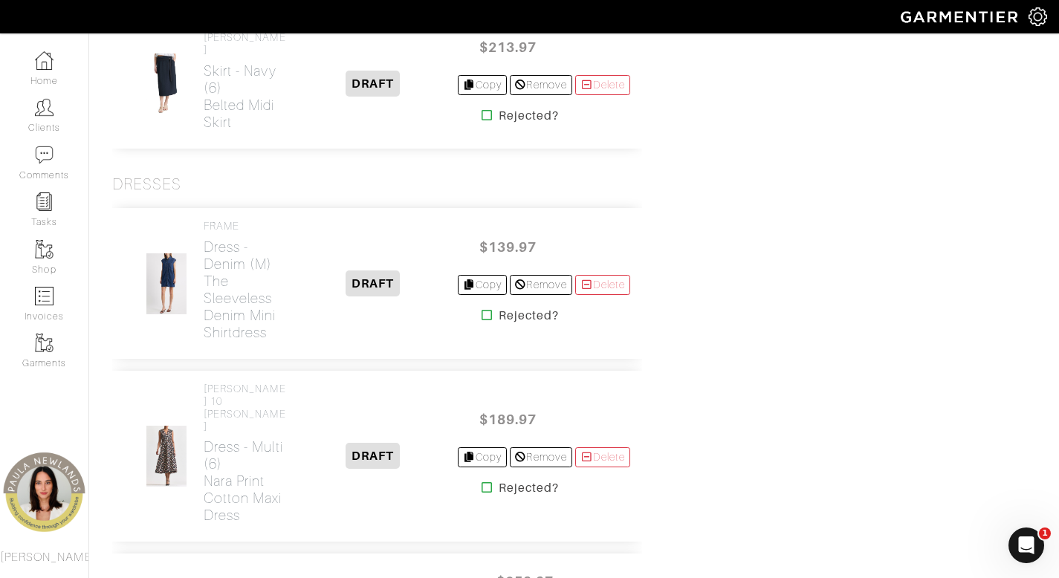
scroll to position [1891, 0]
click at [482, 320] on icon at bounding box center [487, 315] width 11 height 12
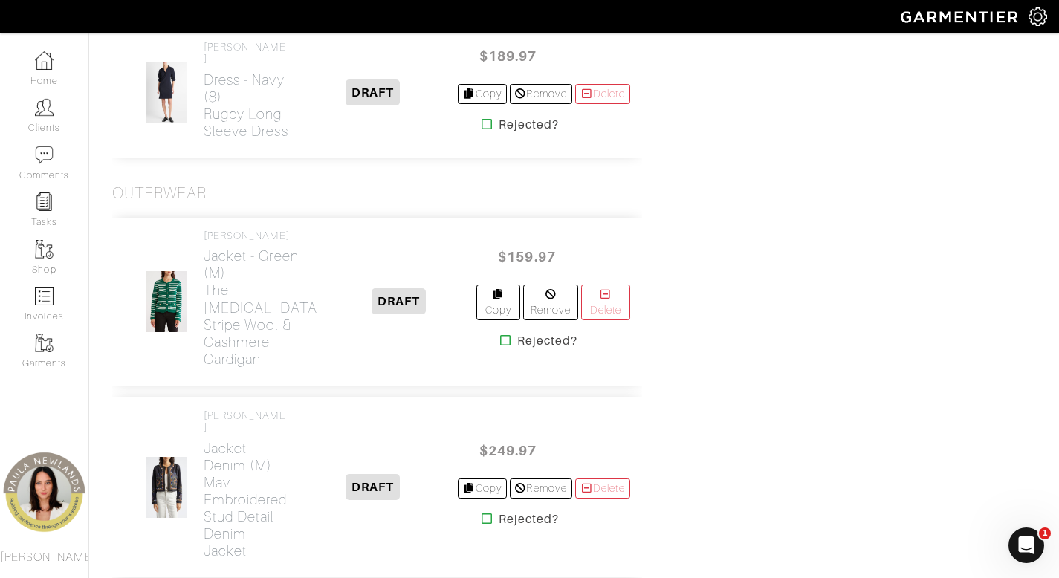
scroll to position [2748, 0]
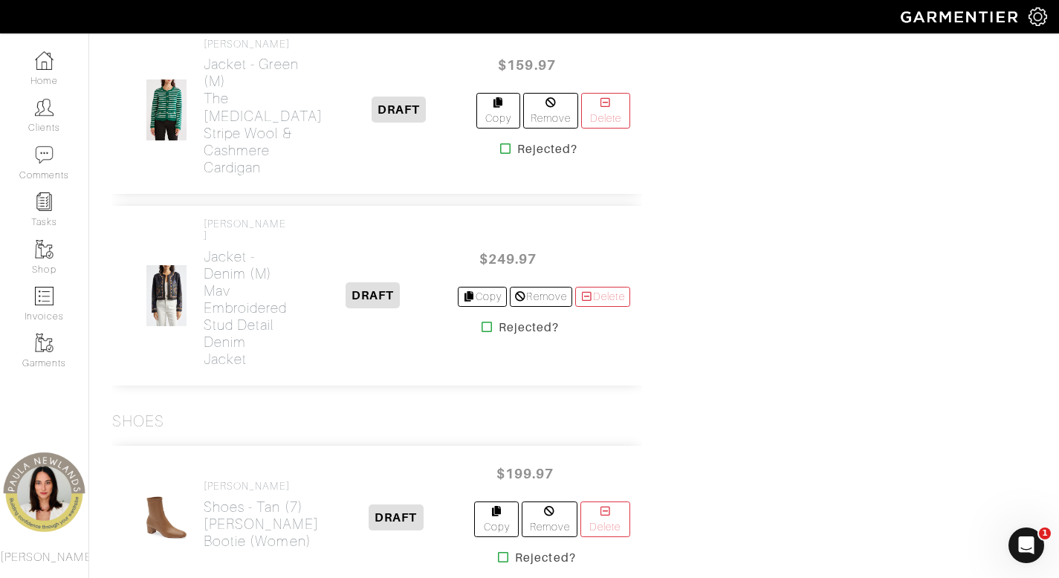
click at [500, 155] on icon at bounding box center [505, 149] width 11 height 12
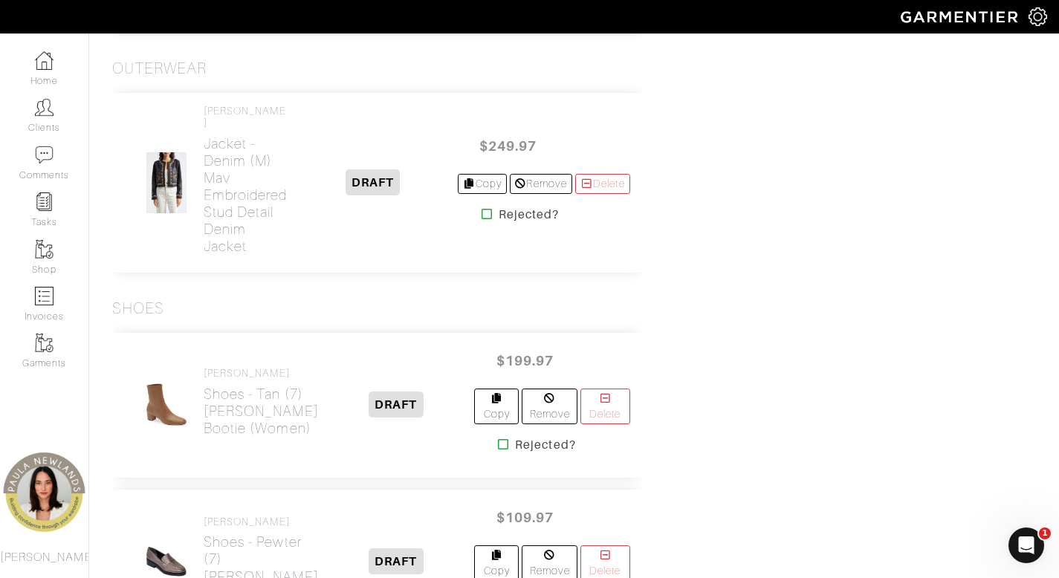
scroll to position [2686, 0]
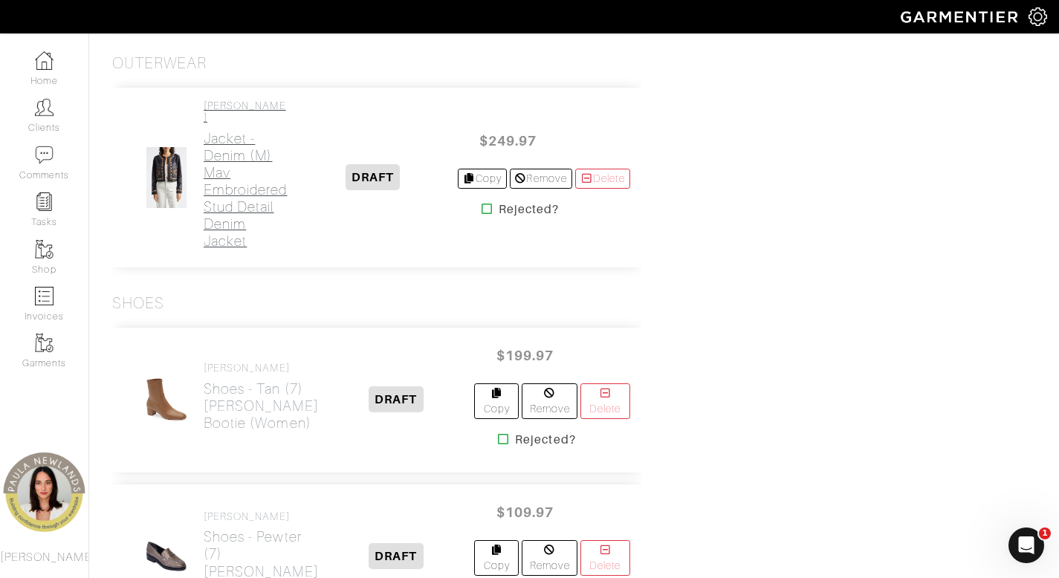
click at [227, 213] on h2 "Jacket - denim (m) Mav Embroidered Stud Detail Denim Jacket" at bounding box center [246, 190] width 85 height 120
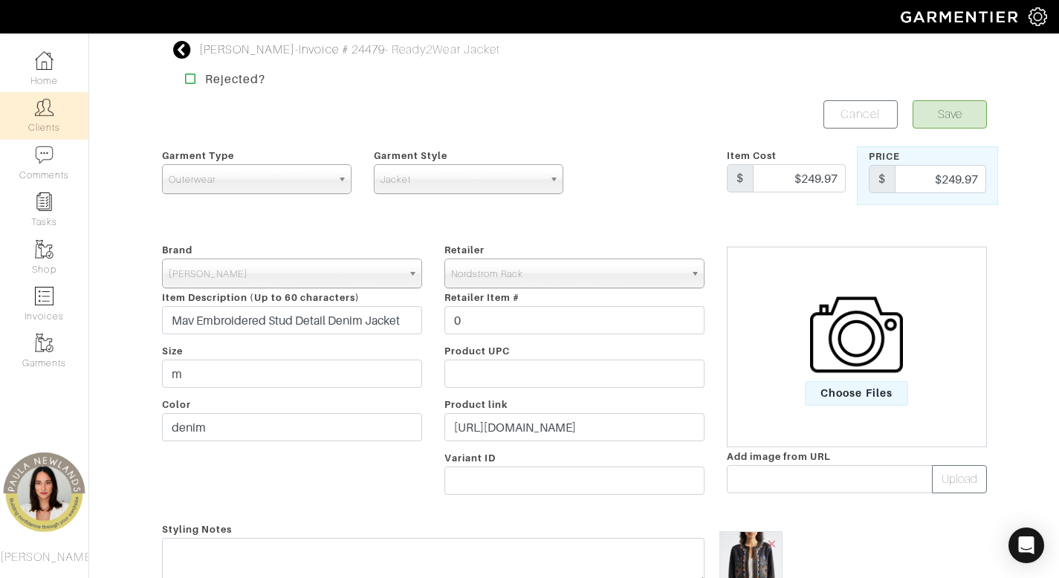
click at [40, 123] on link "Clients" at bounding box center [44, 115] width 88 height 47
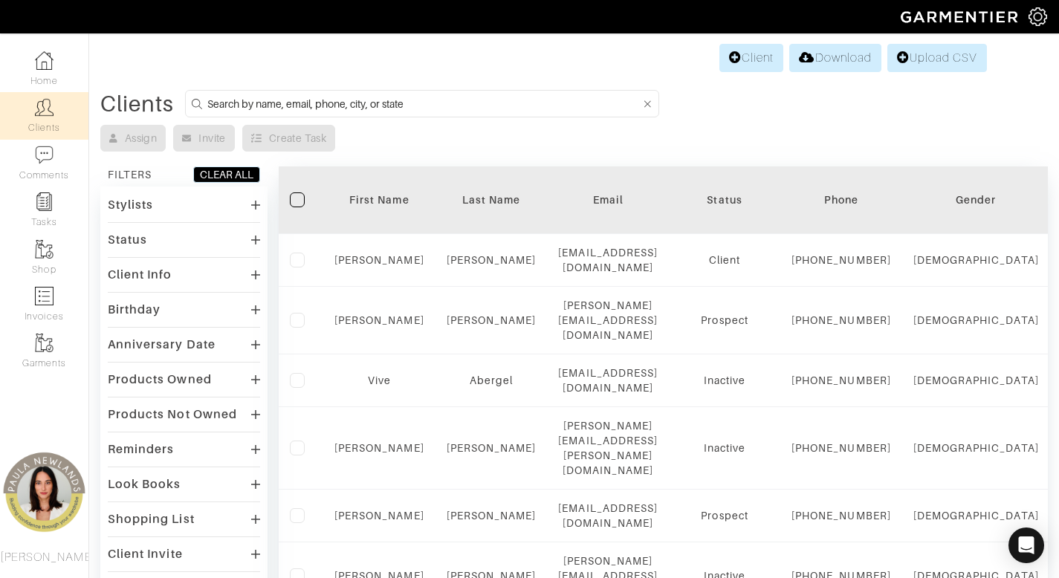
click at [448, 105] on input at bounding box center [423, 103] width 433 height 19
type input "anjali"
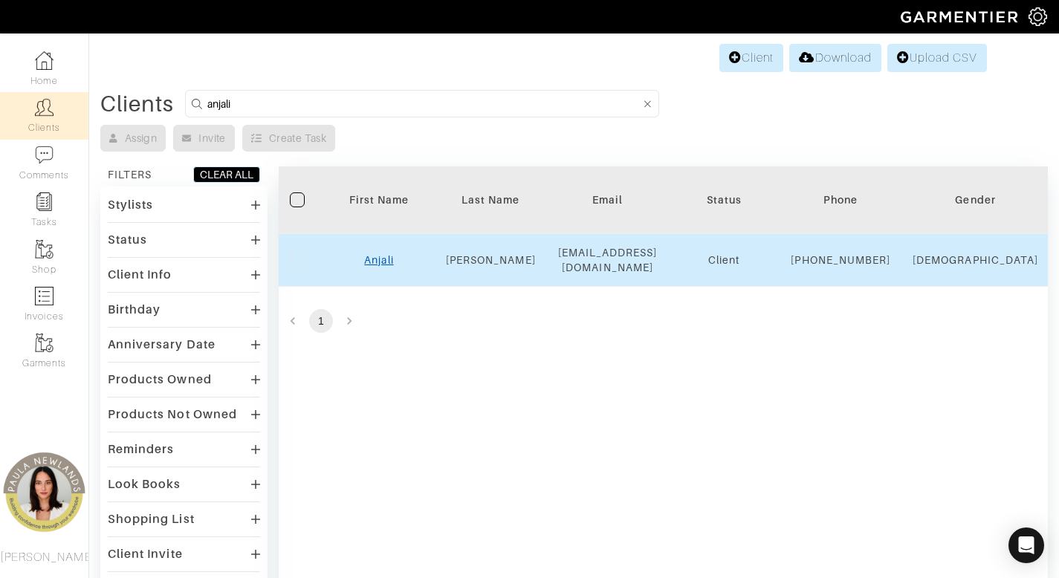
click at [381, 266] on link "Anjali" at bounding box center [378, 260] width 29 height 12
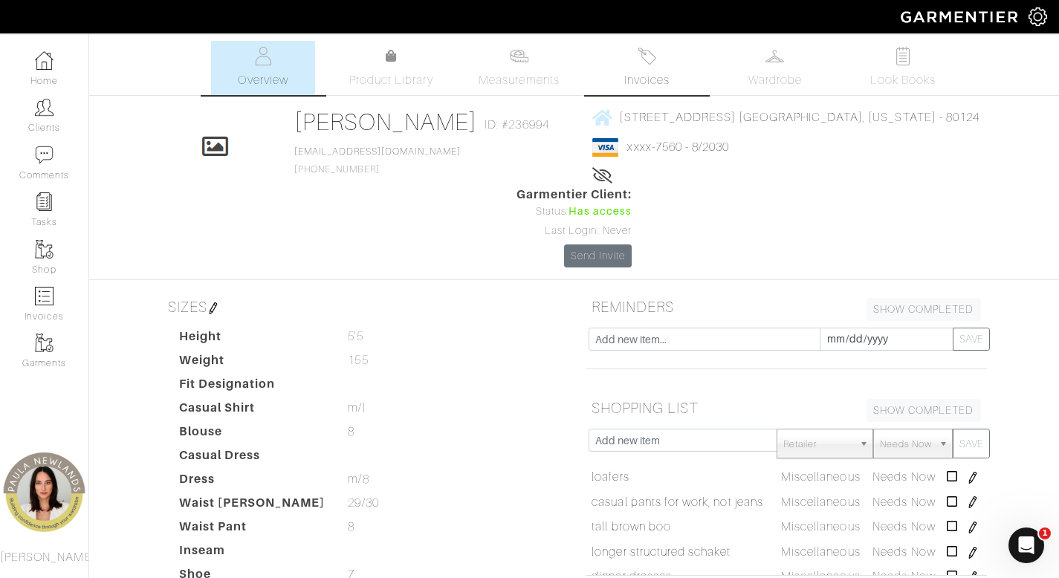
click at [661, 69] on link "Invoices" at bounding box center [648, 68] width 104 height 54
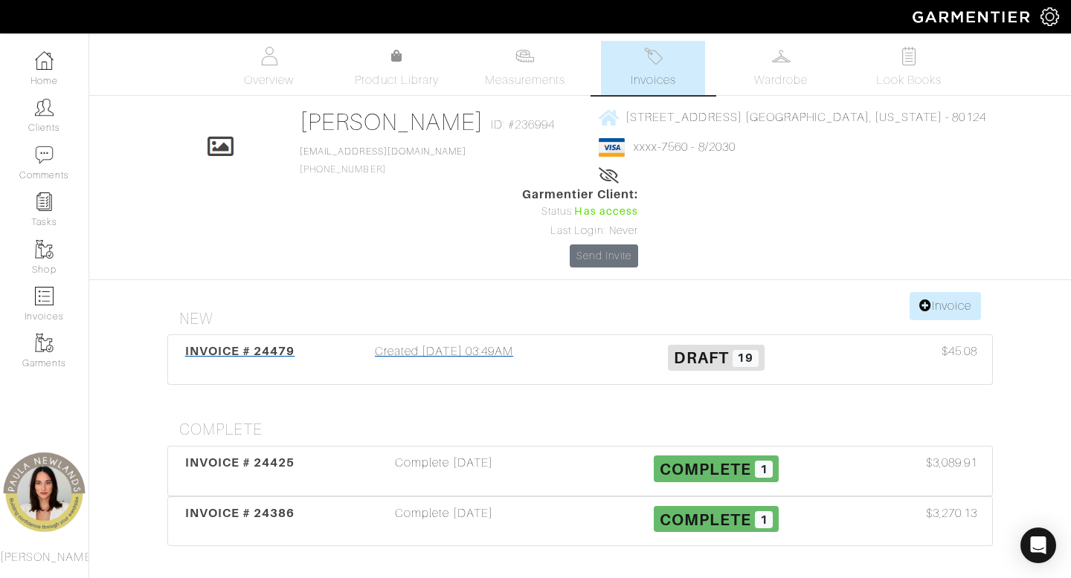
click at [442, 343] on div "Created 09/02/25 03:49AM" at bounding box center [444, 360] width 272 height 34
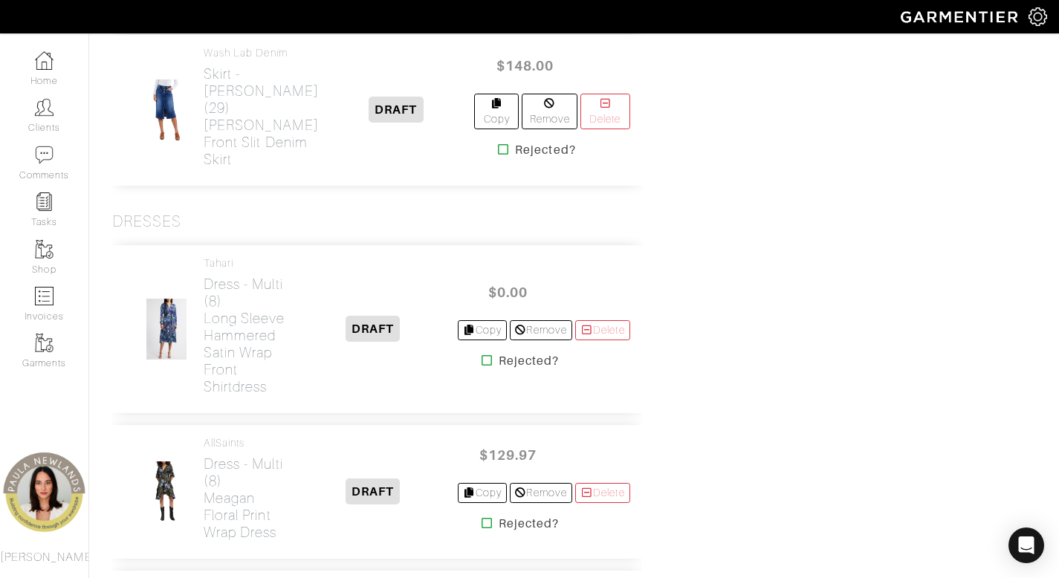
scroll to position [2083, 0]
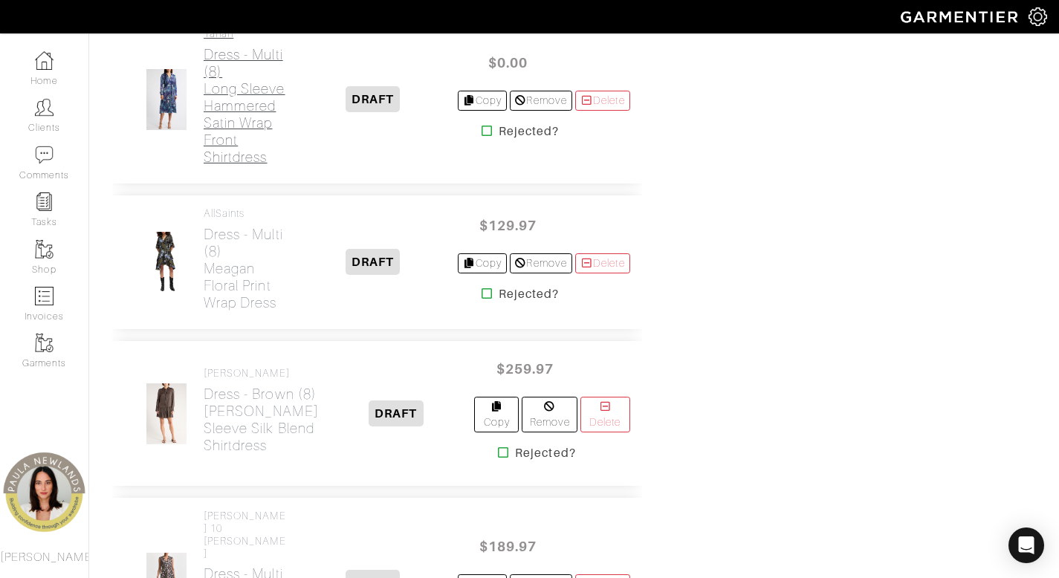
click at [245, 143] on h2 "Dress - multi (8) Long Sleeve Hammered Satin Wrap Front Shirtdress" at bounding box center [246, 106] width 85 height 120
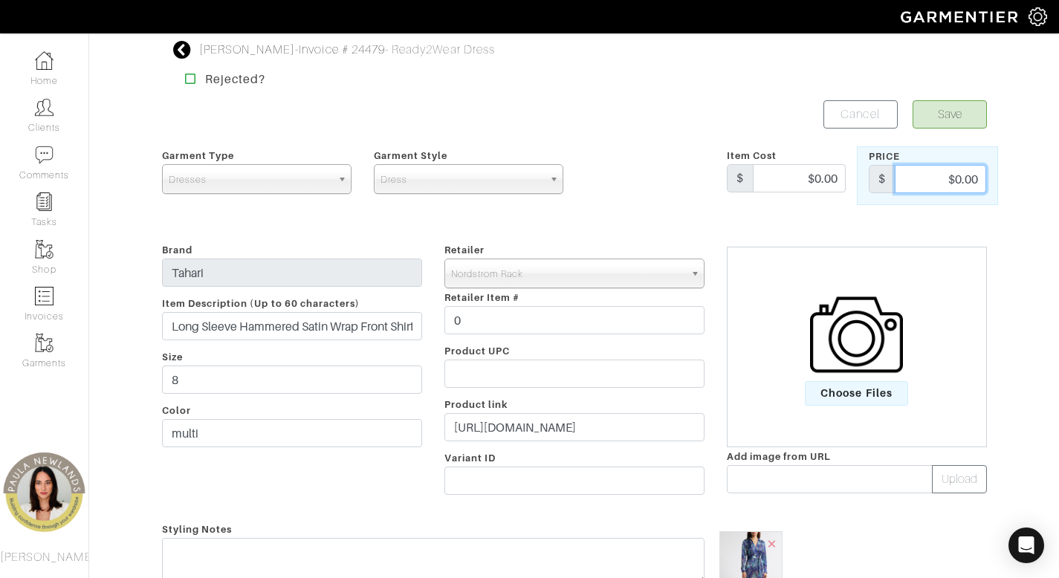
click at [964, 175] on input "$0.00" at bounding box center [940, 179] width 91 height 28
type input "60.76"
click at [952, 121] on button "Save" at bounding box center [950, 114] width 74 height 28
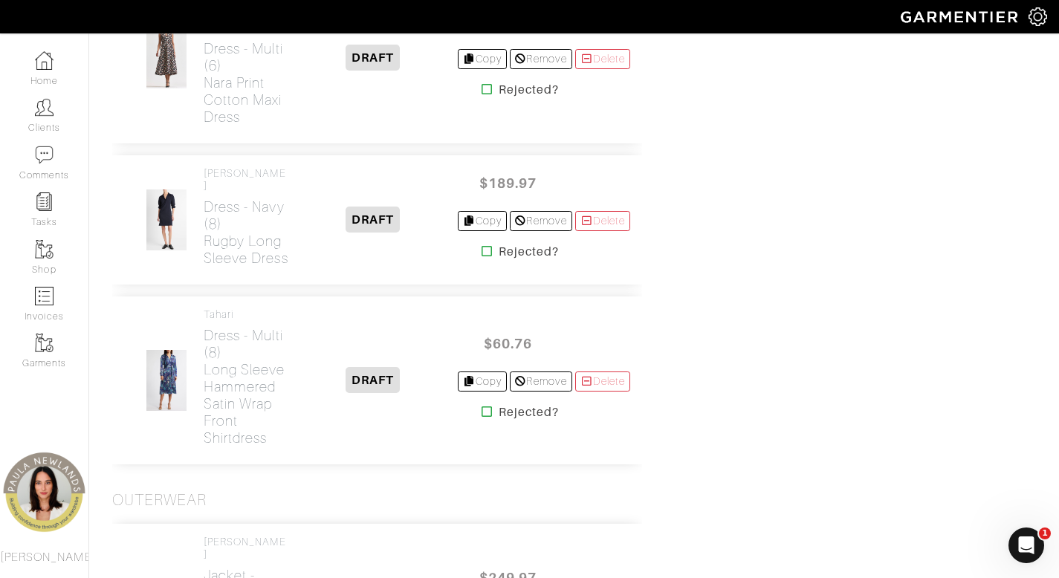
scroll to position [2625, 0]
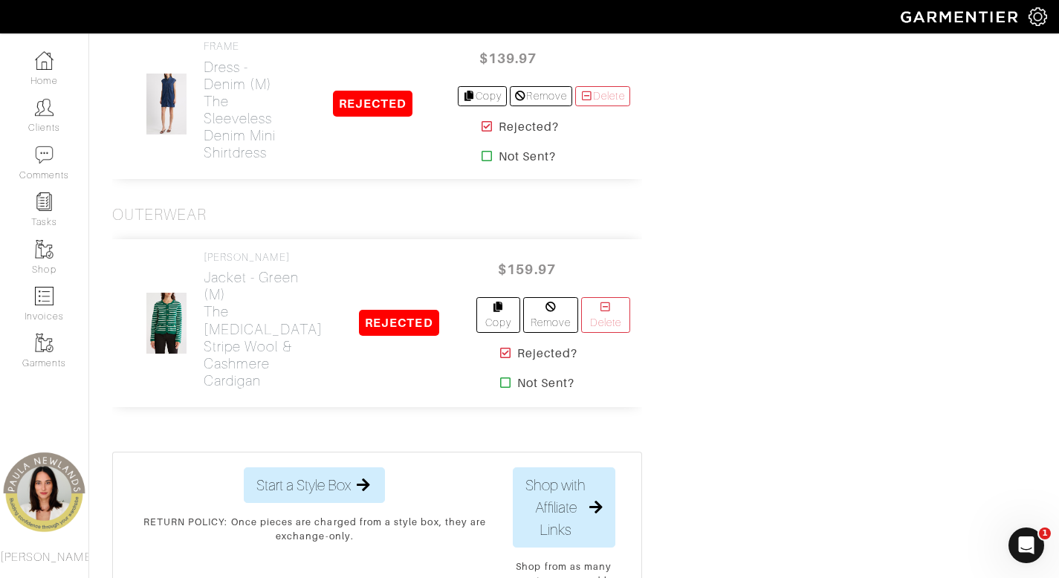
scroll to position [5261, 0]
